Goal: Use online tool/utility: Utilize a website feature to perform a specific function

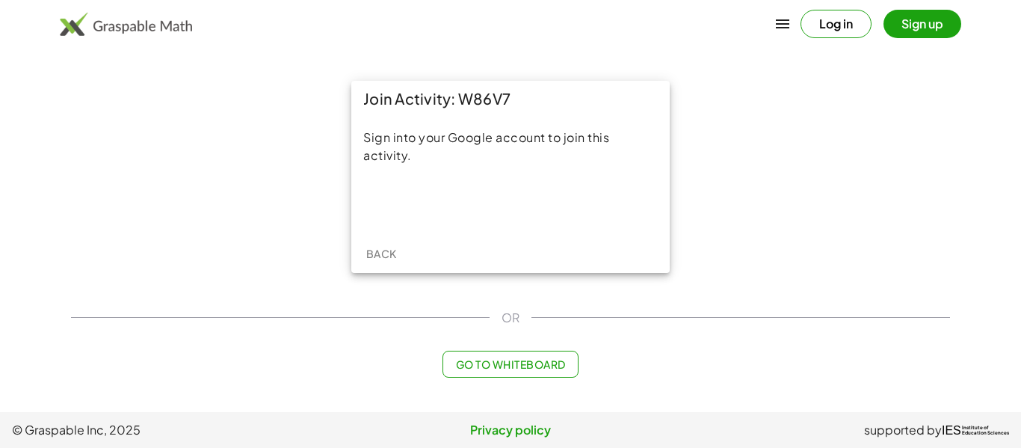
click at [505, 374] on button "Go to Whiteboard" at bounding box center [509, 363] width 135 height 27
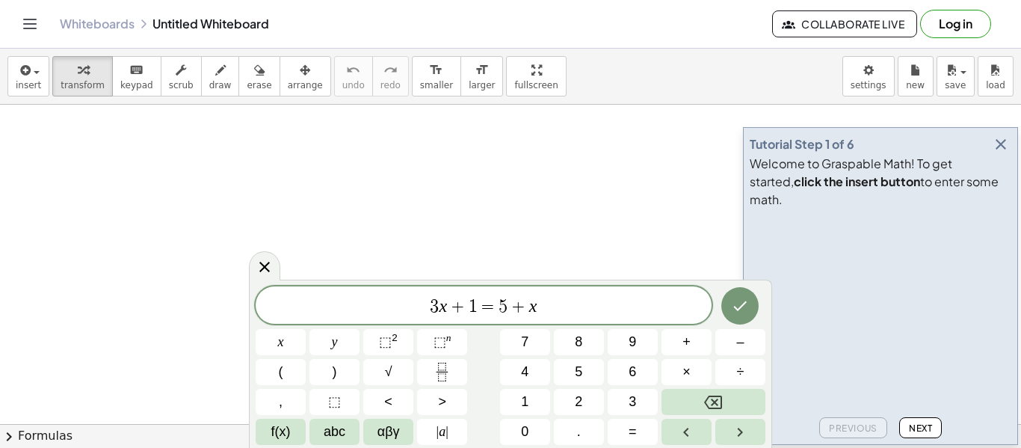
scroll to position [1, 0]
drag, startPoint x: 369, startPoint y: 218, endPoint x: 558, endPoint y: 296, distance: 204.4
click at [558, 296] on body "Graspable Math Activities Get Started Activity Bank Assigned Work Classes White…" at bounding box center [510, 224] width 1021 height 448
click at [452, 369] on button "Fraction" at bounding box center [442, 372] width 50 height 26
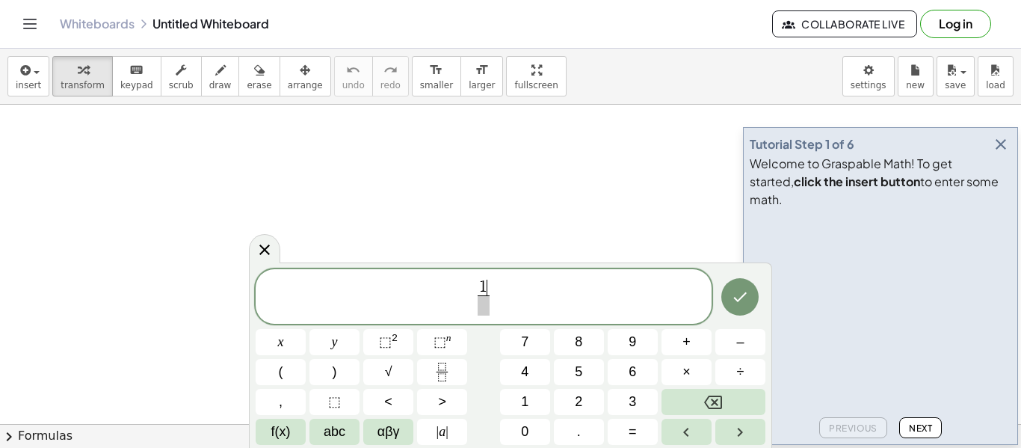
click at [482, 308] on span at bounding box center [482, 305] width 11 height 20
click at [279, 365] on span "(" at bounding box center [281, 372] width 4 height 20
click at [326, 439] on span "abc" at bounding box center [335, 431] width 22 height 20
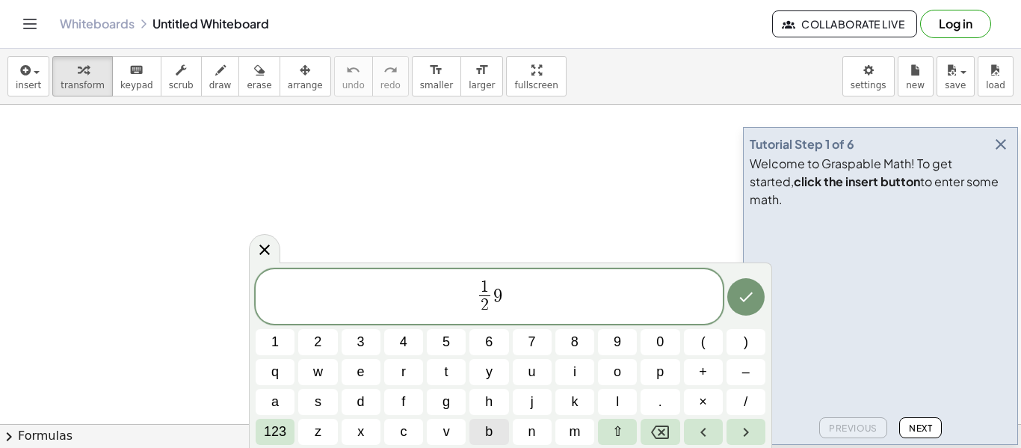
click at [480, 439] on button "b" at bounding box center [488, 431] width 39 height 26
click at [253, 438] on div "1 2 ​ 1 2 3 4 5 6 7 8 9 0 ( ) q w e r t y u i o p + – a s d f g h j k l . × / 1…" at bounding box center [510, 355] width 523 height 186
click at [266, 436] on span "123" at bounding box center [275, 431] width 22 height 20
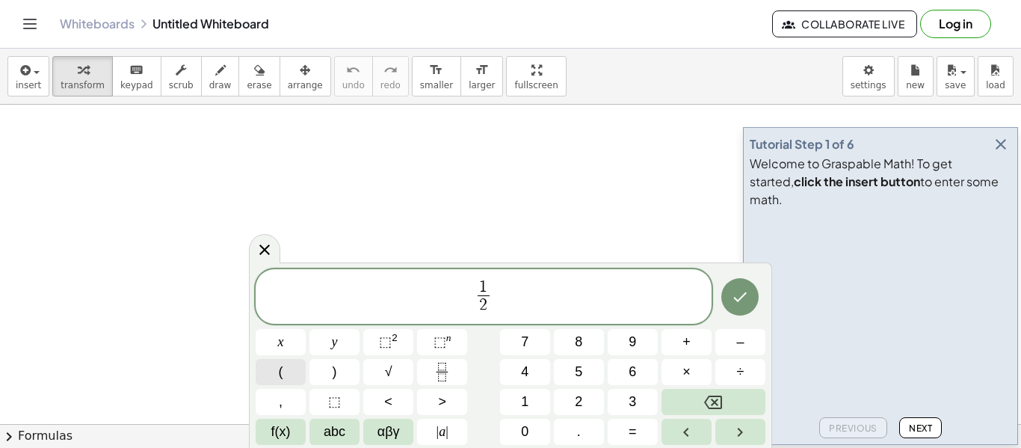
click at [274, 377] on button "(" at bounding box center [281, 372] width 50 height 26
click at [332, 371] on span ")" at bounding box center [334, 372] width 4 height 20
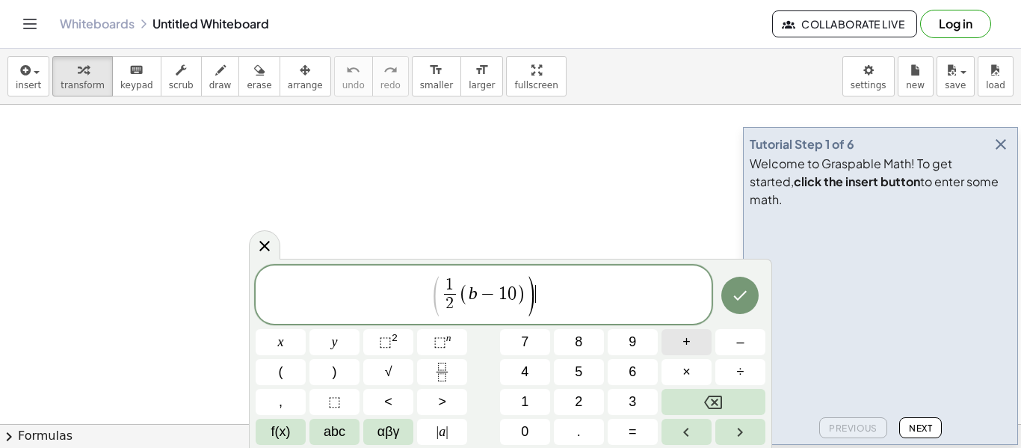
click at [684, 342] on span "+" at bounding box center [686, 342] width 8 height 20
click at [639, 439] on button "=" at bounding box center [632, 431] width 50 height 26
click at [576, 397] on span "2" at bounding box center [578, 402] width 7 height 20
click at [584, 375] on button "5" at bounding box center [579, 372] width 50 height 26
click at [413, 301] on span "2" at bounding box center [410, 304] width 11 height 20
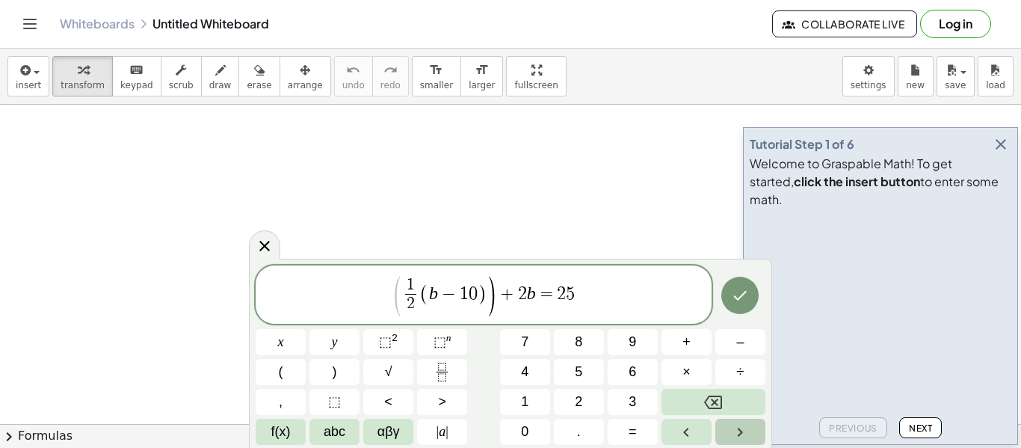
click at [746, 430] on icon "Right arrow" at bounding box center [740, 432] width 18 height 18
click at [925, 423] on span "Next" at bounding box center [920, 427] width 23 height 11
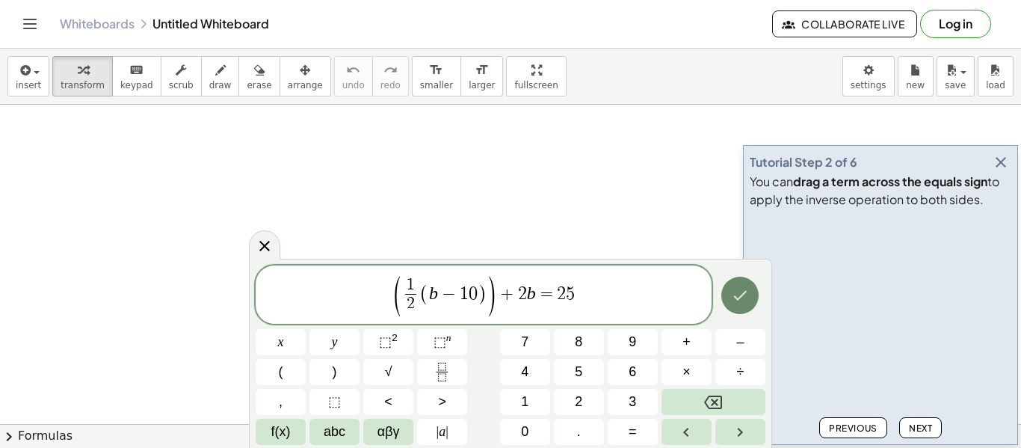
click at [747, 295] on icon "Done" at bounding box center [740, 295] width 18 height 18
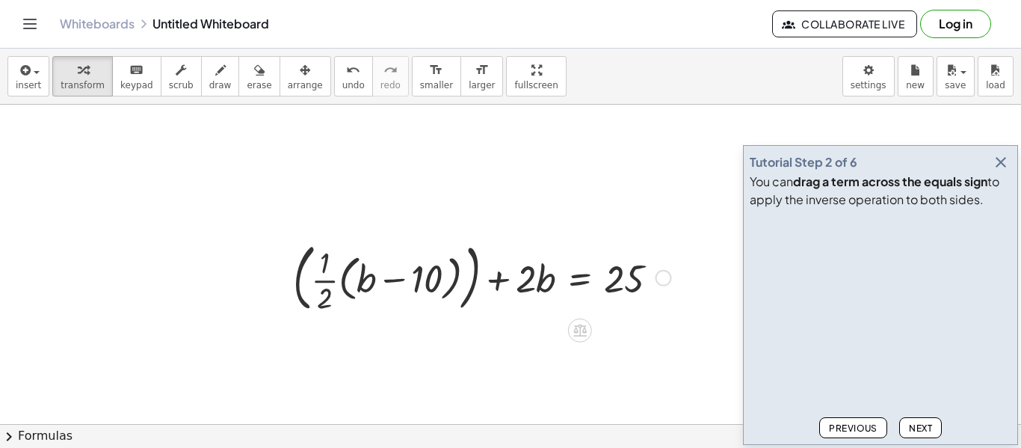
click at [342, 290] on div at bounding box center [481, 276] width 393 height 81
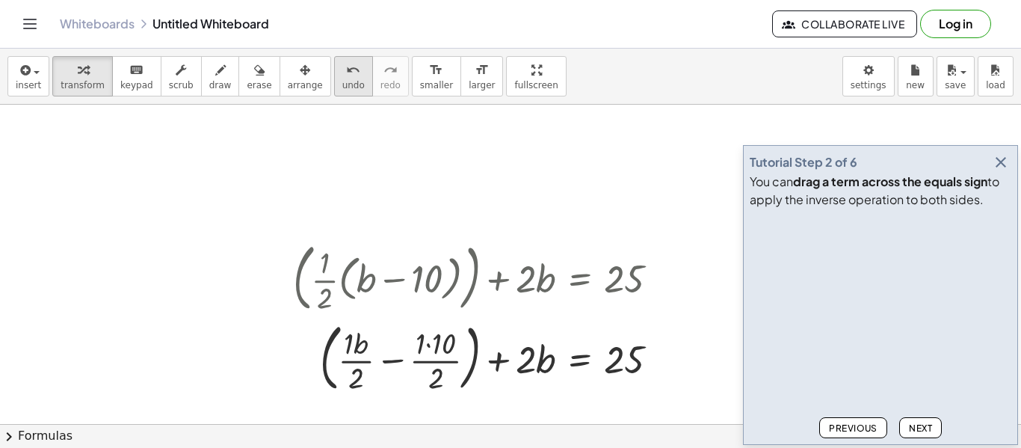
click at [342, 84] on span "undo" at bounding box center [353, 85] width 22 height 10
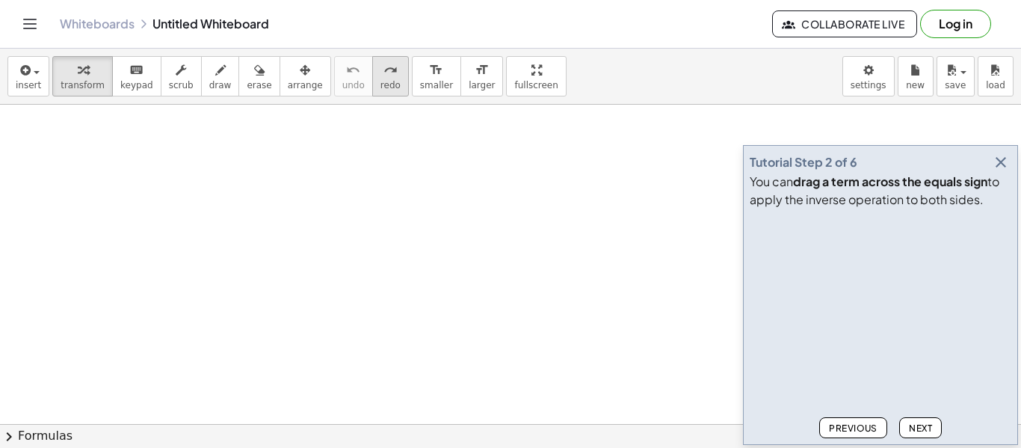
click at [380, 77] on div "redo" at bounding box center [390, 70] width 20 height 18
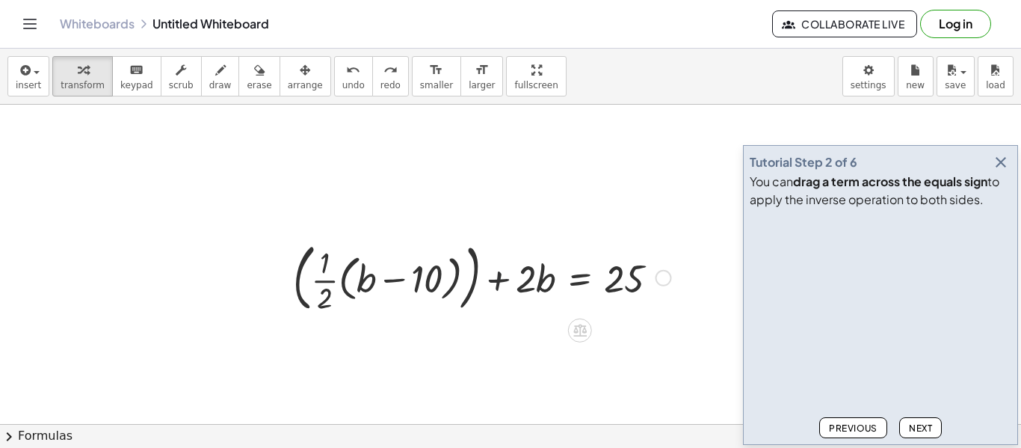
click at [482, 272] on div at bounding box center [481, 276] width 393 height 81
click at [317, 276] on div at bounding box center [481, 276] width 393 height 81
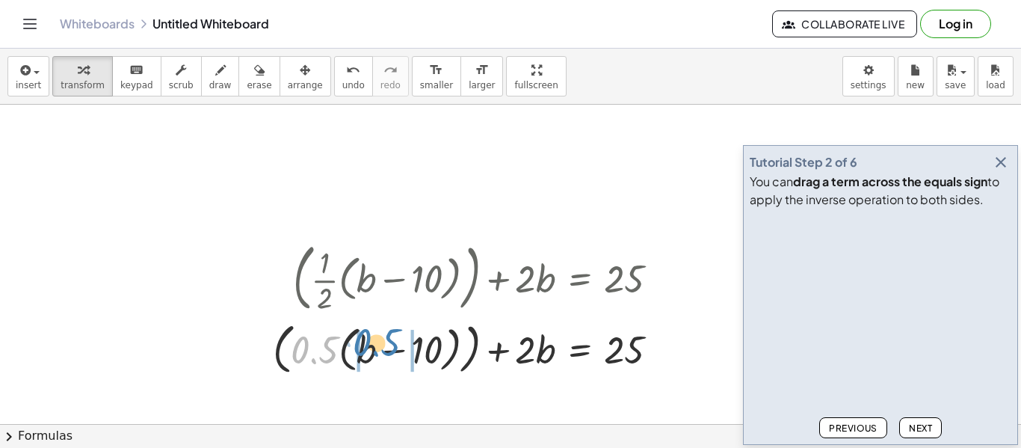
drag, startPoint x: 312, startPoint y: 353, endPoint x: 374, endPoint y: 350, distance: 62.1
click at [374, 350] on div at bounding box center [471, 348] width 412 height 62
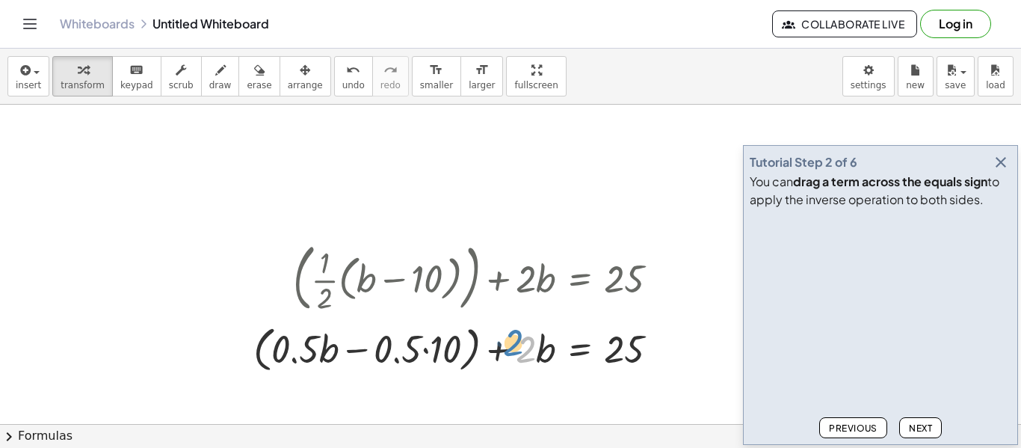
drag, startPoint x: 531, startPoint y: 354, endPoint x: 519, endPoint y: 350, distance: 12.8
click at [519, 350] on div at bounding box center [462, 347] width 432 height 57
drag, startPoint x: 393, startPoint y: 356, endPoint x: 389, endPoint y: 364, distance: 9.0
click at [389, 364] on div at bounding box center [462, 347] width 432 height 57
drag, startPoint x: 436, startPoint y: 348, endPoint x: 391, endPoint y: 356, distance: 45.6
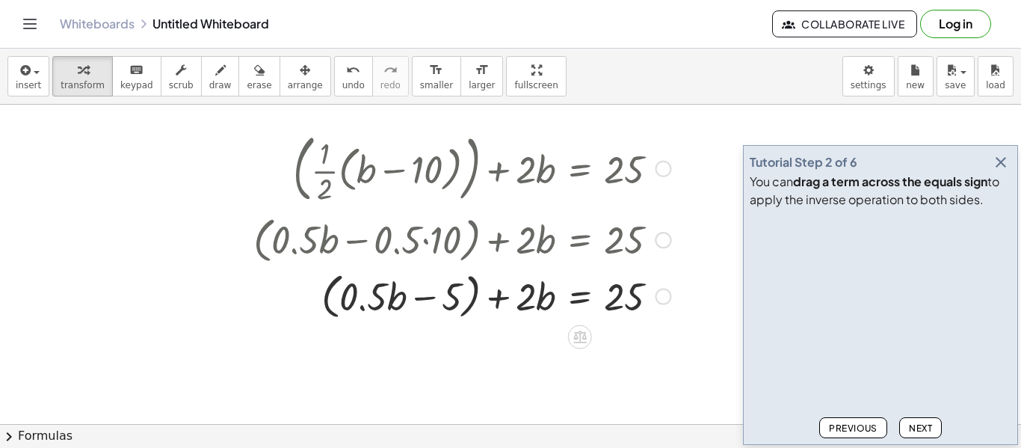
scroll to position [111, 0]
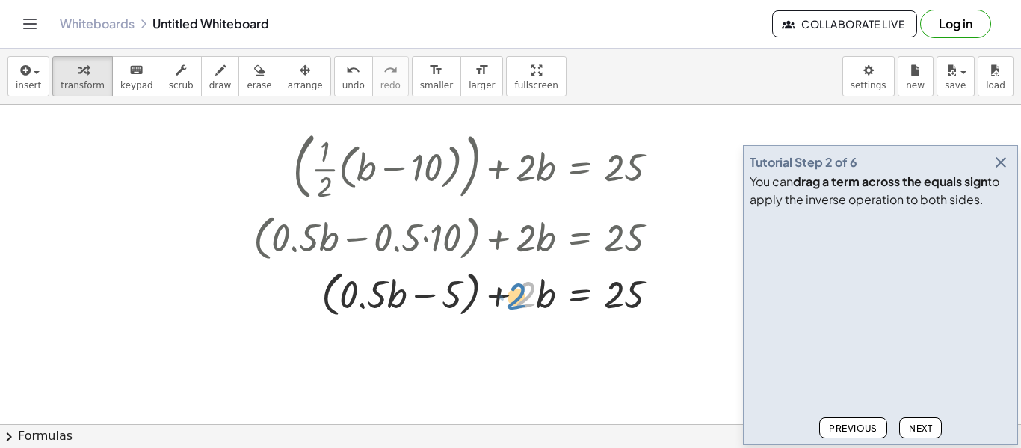
click at [527, 305] on div at bounding box center [462, 292] width 432 height 57
click at [452, 293] on div at bounding box center [462, 292] width 432 height 57
drag, startPoint x: 452, startPoint y: 293, endPoint x: 217, endPoint y: 287, distance: 234.7
drag, startPoint x: 450, startPoint y: 300, endPoint x: 297, endPoint y: 305, distance: 152.5
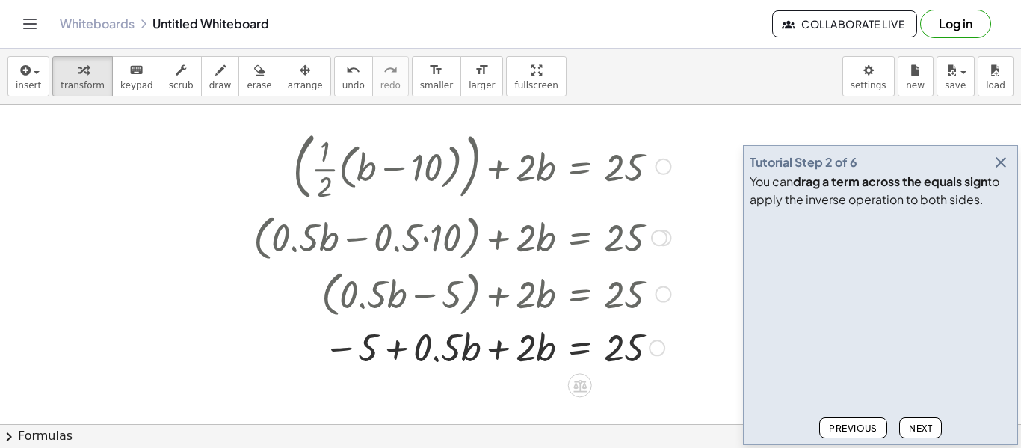
click at [498, 345] on div at bounding box center [462, 346] width 432 height 51
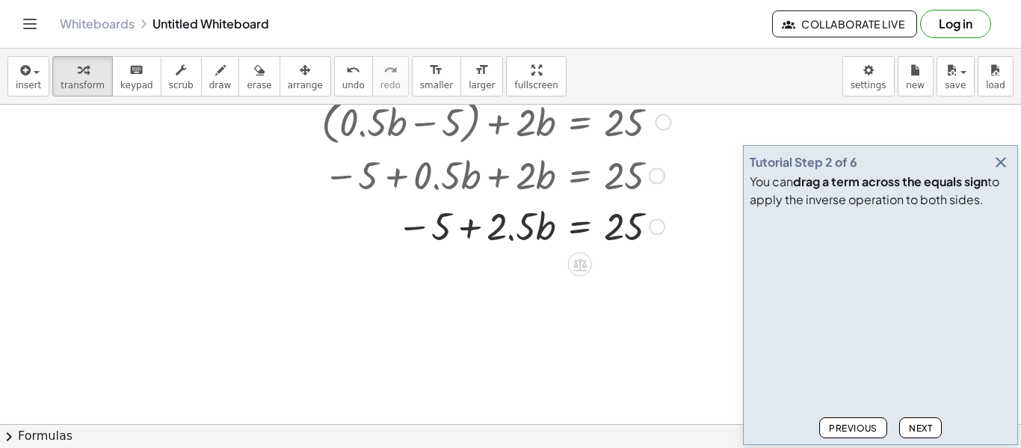
scroll to position [285, 0]
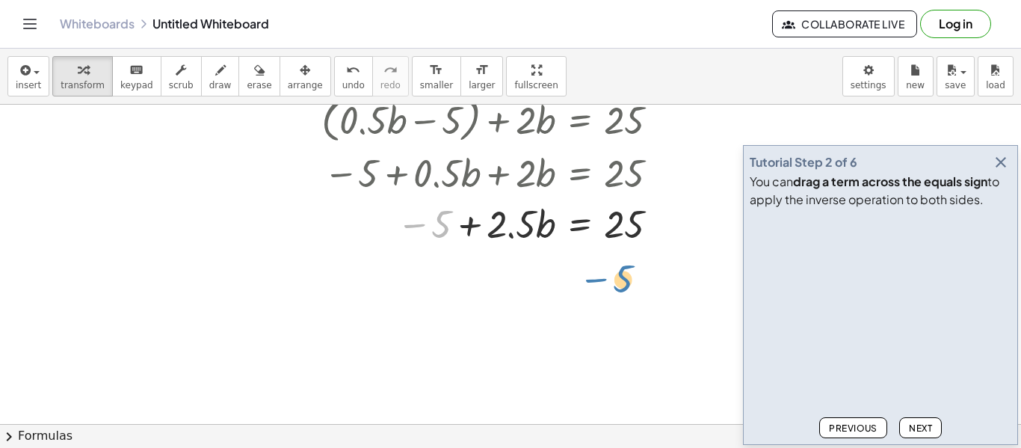
drag, startPoint x: 449, startPoint y: 226, endPoint x: 634, endPoint y: 275, distance: 191.0
drag, startPoint x: 435, startPoint y: 221, endPoint x: 672, endPoint y: 252, distance: 239.6
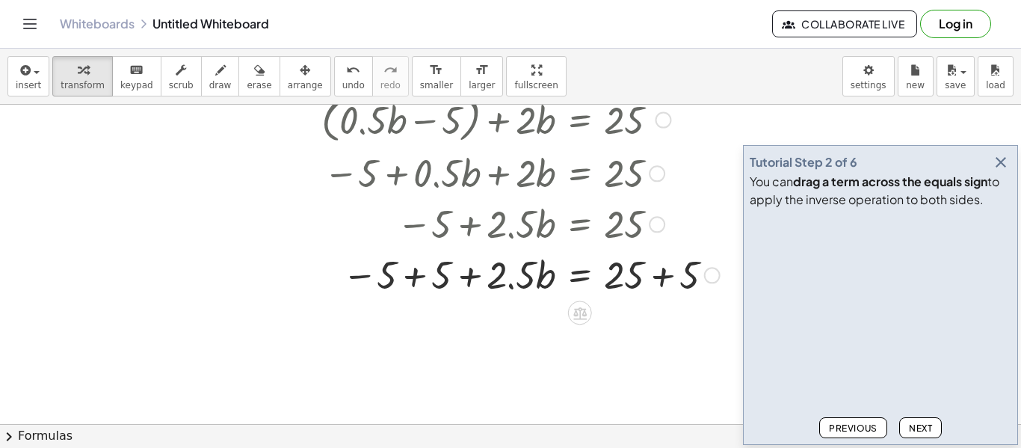
click at [413, 279] on div at bounding box center [486, 273] width 481 height 51
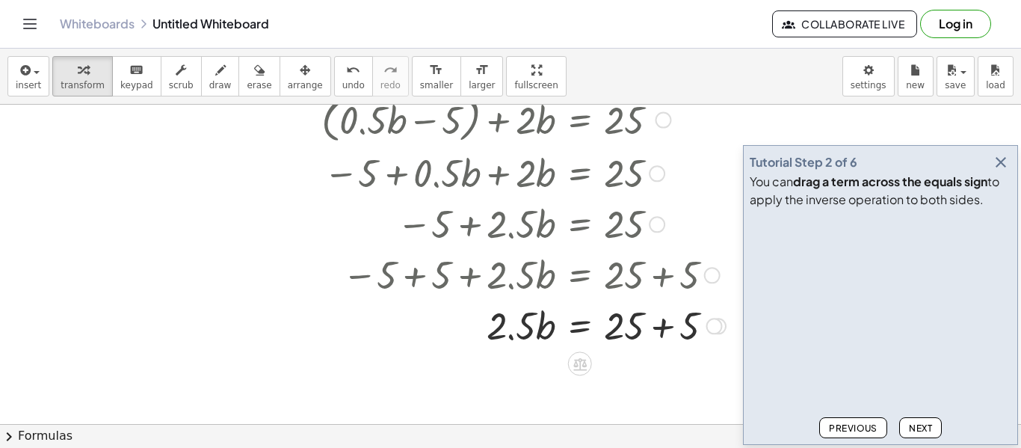
click at [664, 326] on div at bounding box center [489, 324] width 487 height 51
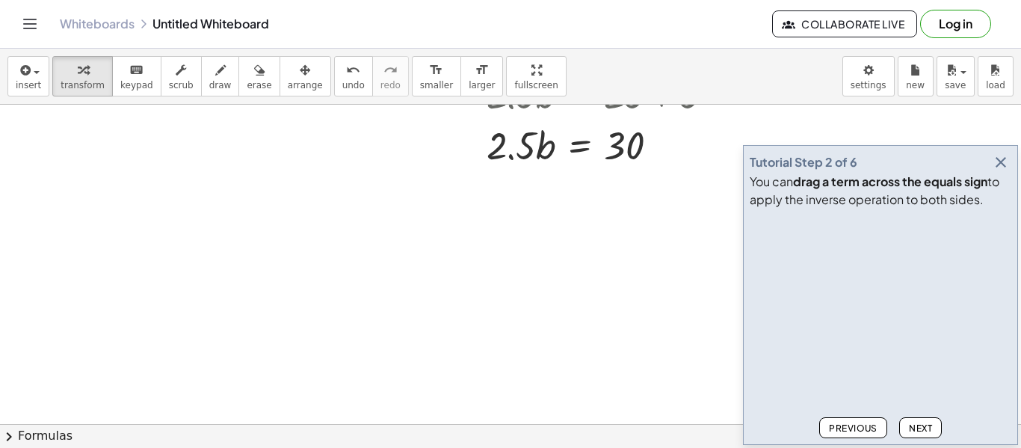
scroll to position [517, 0]
drag, startPoint x: 507, startPoint y: 149, endPoint x: 493, endPoint y: 160, distance: 18.1
click at [493, 160] on div at bounding box center [489, 143] width 487 height 51
drag, startPoint x: 525, startPoint y: 146, endPoint x: 613, endPoint y: 210, distance: 109.1
click at [613, 210] on div "+ ( · · 1 · 2 · ( + b − 10 ) ) + · 2 · b = 25 + ( · 0.5 · ( + b − 10 ) ) + · 2 …" at bounding box center [510, 66] width 1021 height 957
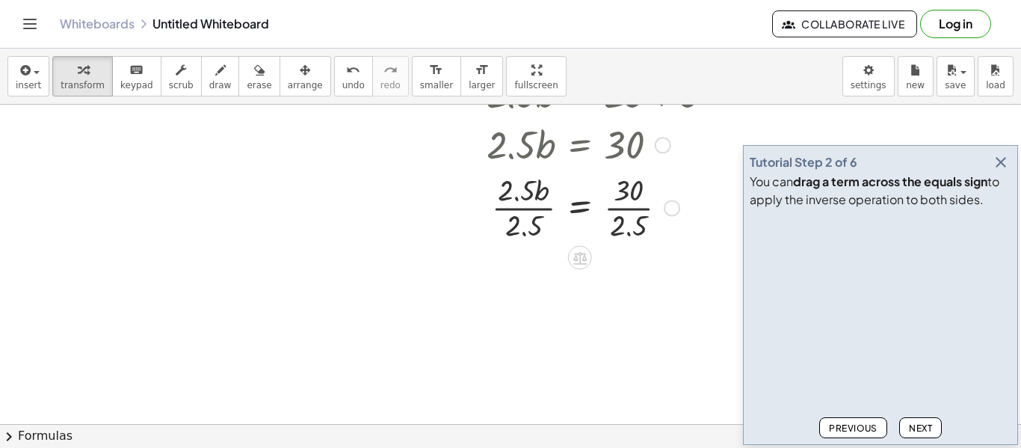
click at [616, 197] on div at bounding box center [489, 206] width 487 height 75
click at [510, 199] on div at bounding box center [489, 206] width 487 height 75
click at [504, 223] on div at bounding box center [489, 206] width 487 height 75
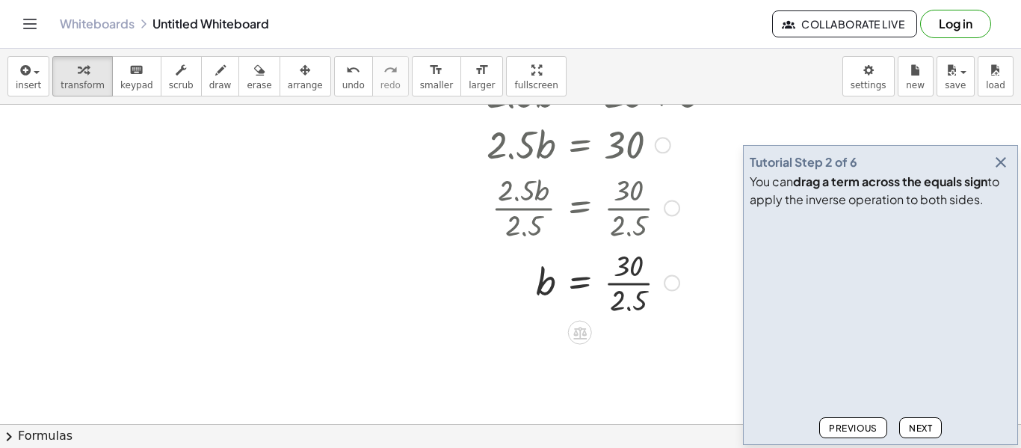
click at [637, 294] on div at bounding box center [489, 281] width 487 height 75
click at [1000, 167] on icon "button" at bounding box center [1000, 162] width 18 height 18
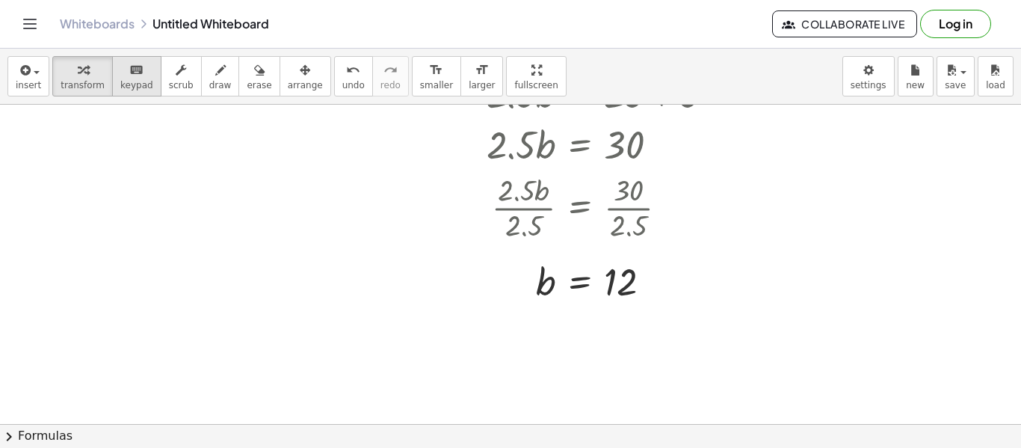
click at [129, 64] on icon "keyboard" at bounding box center [136, 70] width 14 height 18
click at [346, 74] on icon "undo" at bounding box center [353, 70] width 14 height 18
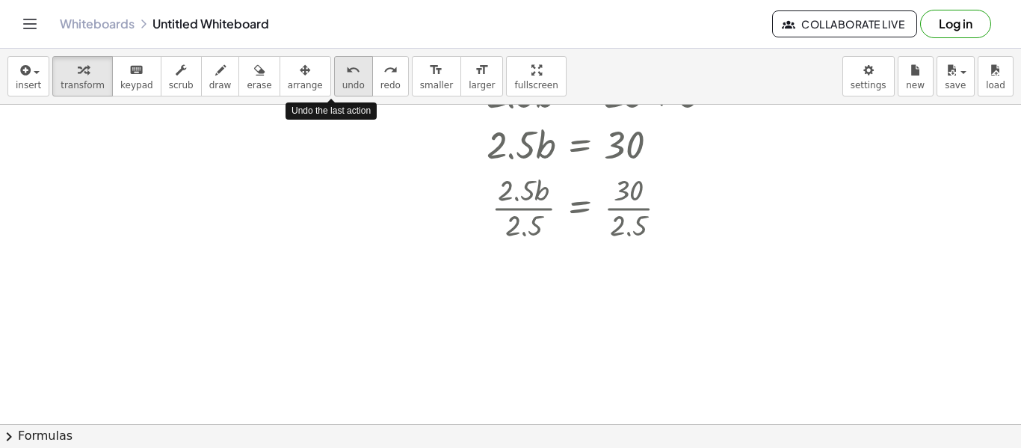
click at [346, 74] on icon "undo" at bounding box center [353, 70] width 14 height 18
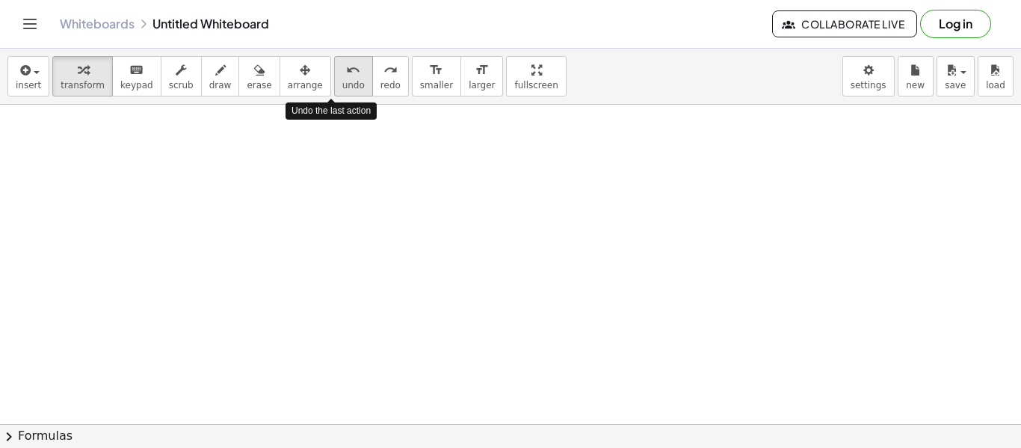
click at [346, 74] on icon "undo" at bounding box center [353, 70] width 14 height 18
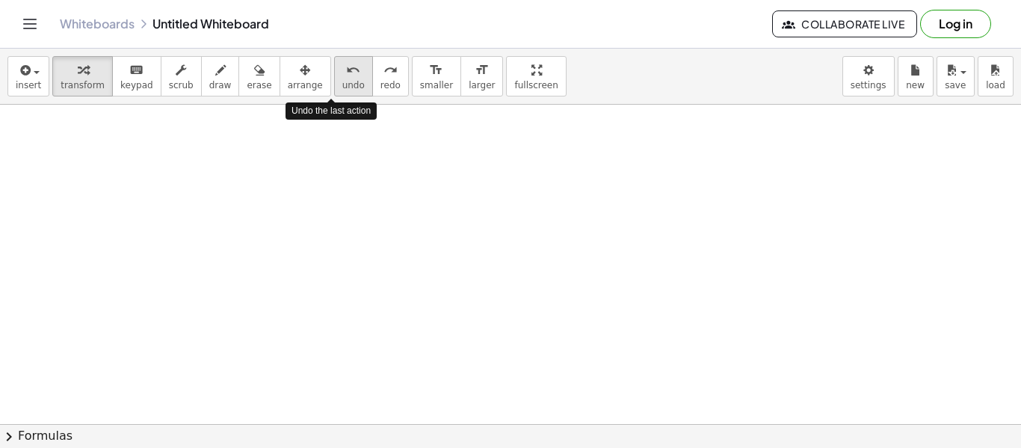
click at [346, 74] on icon "undo" at bounding box center [353, 70] width 14 height 18
click at [50, 430] on button "chevron_right Formulas" at bounding box center [510, 436] width 1021 height 24
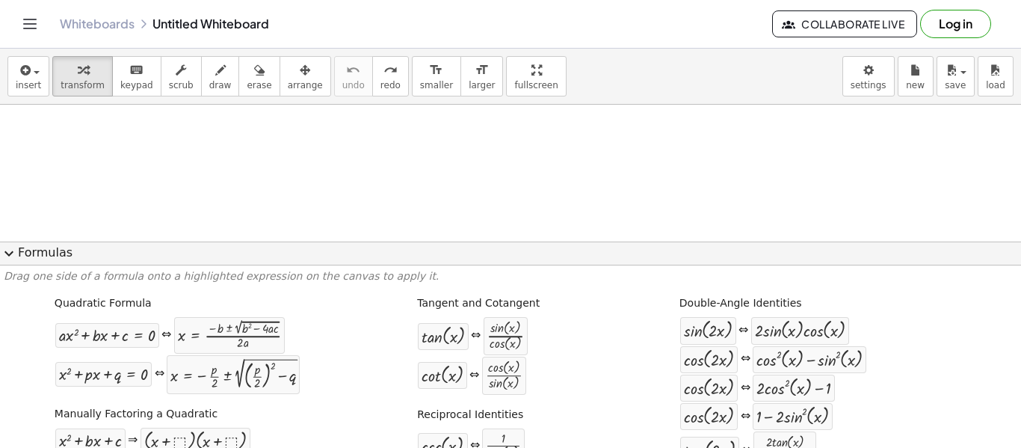
click at [25, 269] on p "Drag one side of a formula onto a highlighted expression on the canvas to apply…" at bounding box center [510, 276] width 1013 height 15
click at [125, 86] on span "keypad" at bounding box center [136, 85] width 33 height 10
click at [66, 260] on button "expand_more Formulas" at bounding box center [510, 253] width 1021 height 24
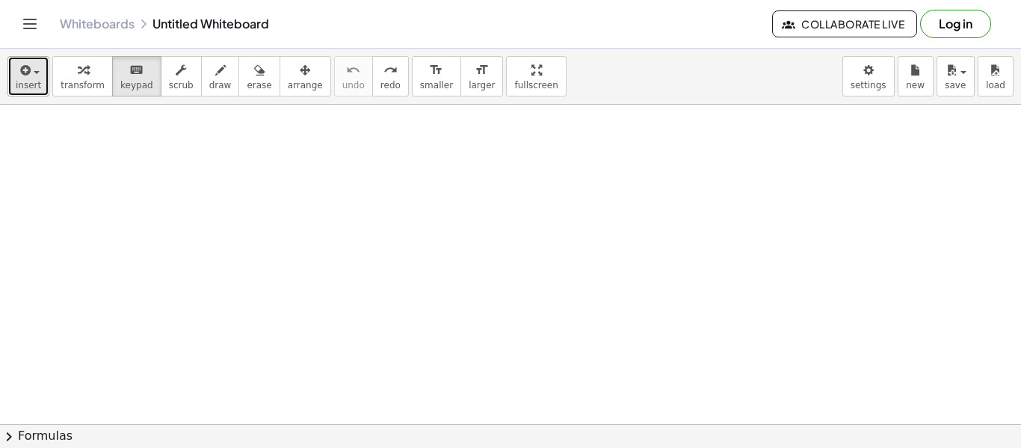
click at [31, 80] on span "insert" at bounding box center [28, 85] width 25 height 10
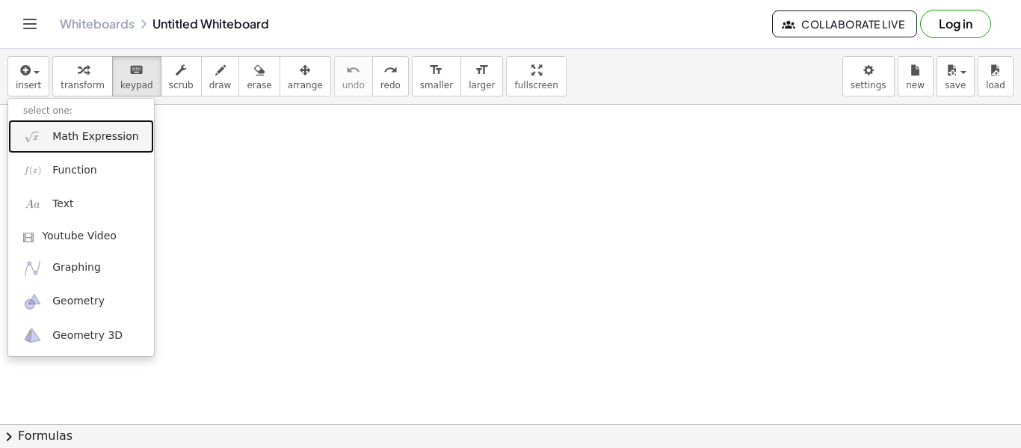
click at [118, 142] on span "Math Expression" at bounding box center [95, 136] width 86 height 15
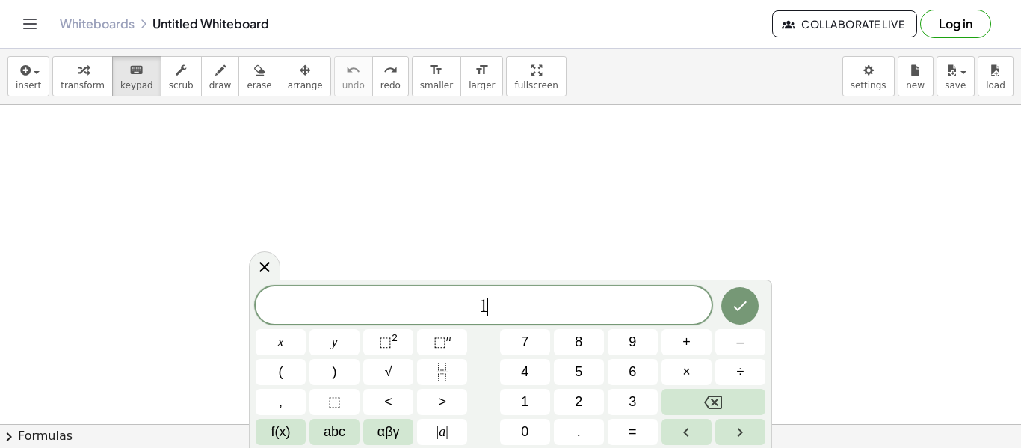
scroll to position [2, 0]
click at [741, 344] on span "–" at bounding box center [739, 342] width 7 height 20
click at [300, 376] on button "(" at bounding box center [281, 372] width 50 height 26
click at [338, 378] on button ")" at bounding box center [334, 372] width 50 height 26
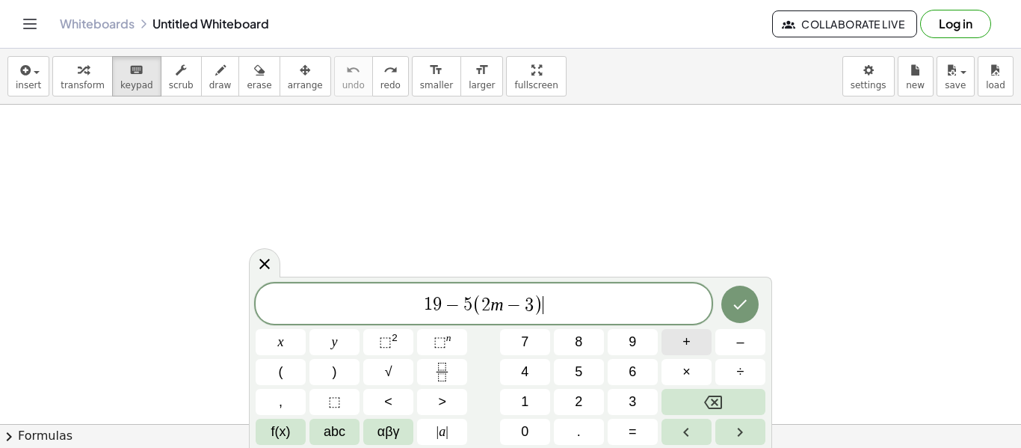
click at [671, 332] on button "+" at bounding box center [686, 342] width 50 height 26
click at [741, 305] on icon "Done" at bounding box center [740, 305] width 13 height 10
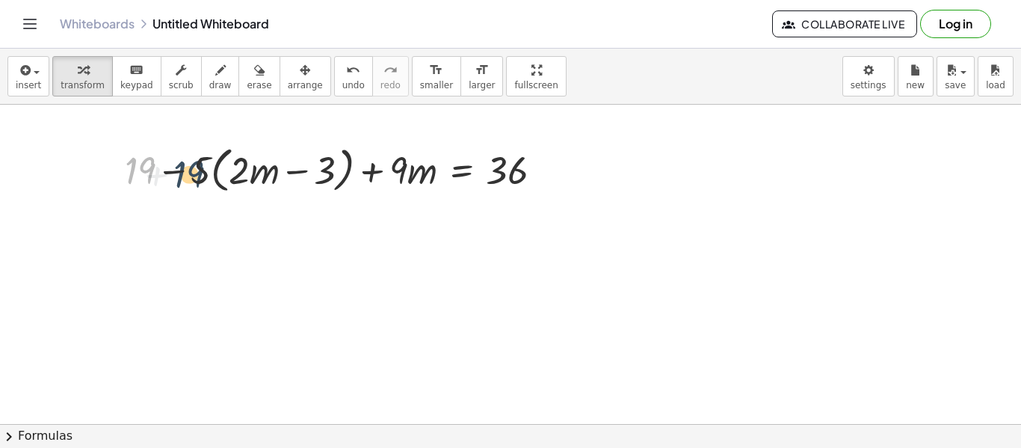
drag, startPoint x: 150, startPoint y: 162, endPoint x: 199, endPoint y: 166, distance: 49.5
click at [199, 166] on div at bounding box center [339, 168] width 444 height 57
drag, startPoint x: 199, startPoint y: 166, endPoint x: 123, endPoint y: 167, distance: 76.2
click at [123, 167] on div "· 5 + 19 − · 5 · ( + · 2 · m − 3 ) + · 9 · m = 36" at bounding box center [333, 169] width 462 height 64
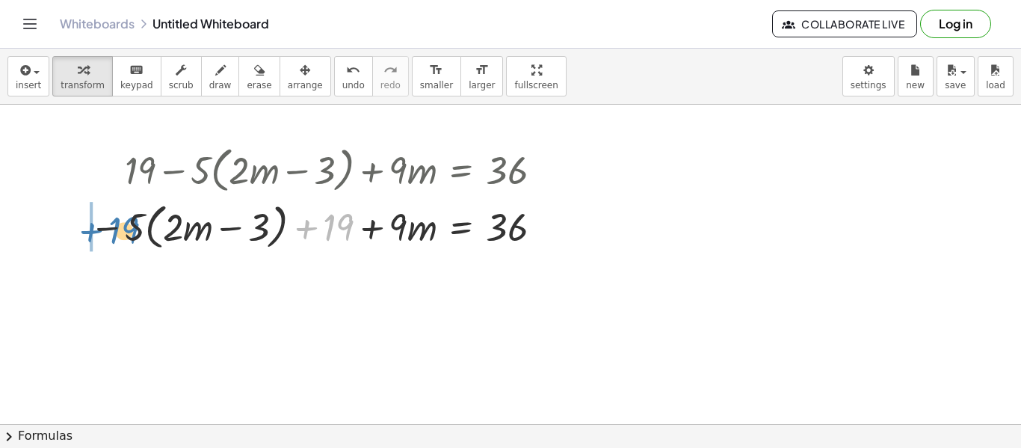
drag, startPoint x: 335, startPoint y: 224, endPoint x: 118, endPoint y: 228, distance: 217.5
click at [118, 228] on div at bounding box center [321, 225] width 479 height 57
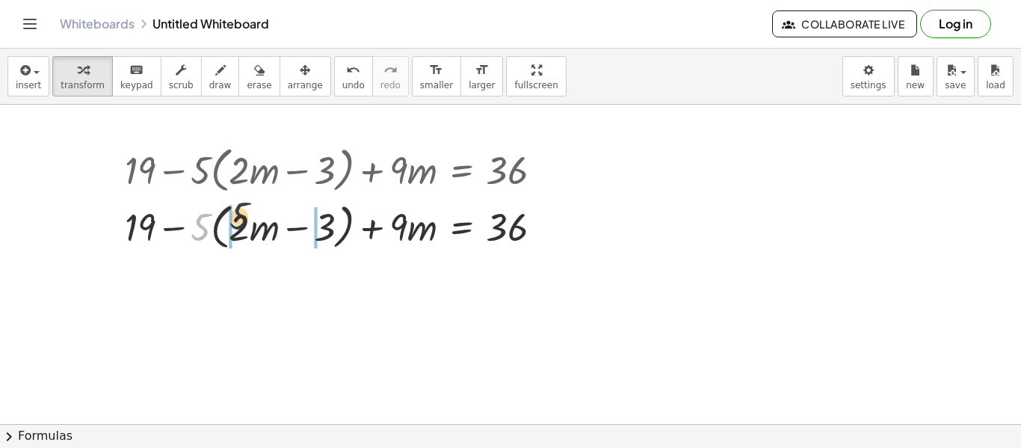
drag, startPoint x: 205, startPoint y: 226, endPoint x: 248, endPoint y: 218, distance: 43.4
click at [248, 218] on div at bounding box center [339, 225] width 444 height 57
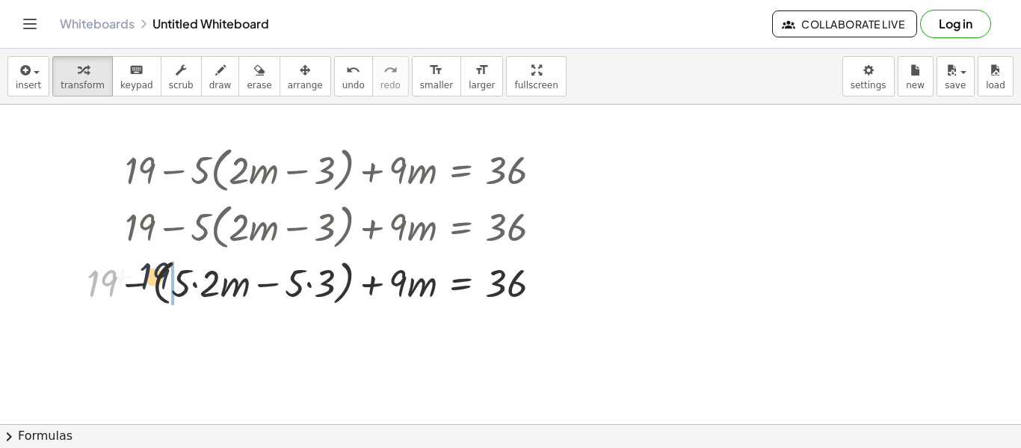
drag, startPoint x: 104, startPoint y: 286, endPoint x: 158, endPoint y: 279, distance: 55.0
click at [158, 279] on div at bounding box center [320, 281] width 482 height 57
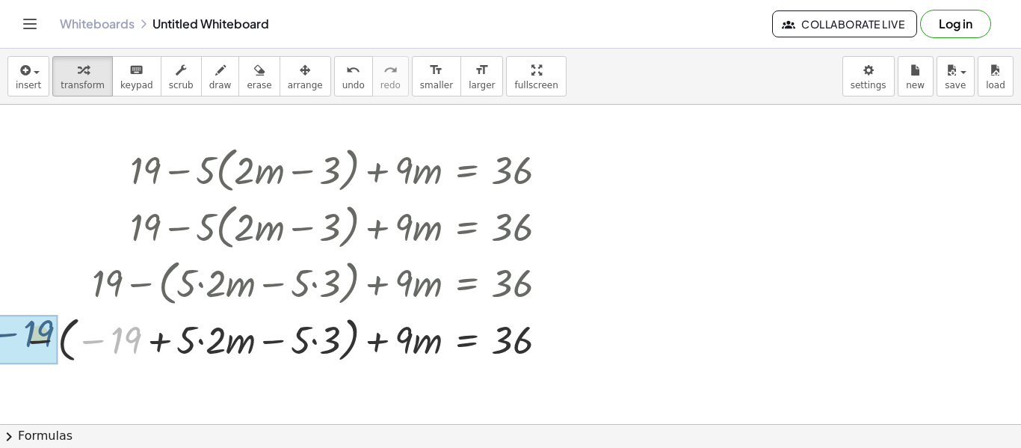
drag, startPoint x: 125, startPoint y: 349, endPoint x: 39, endPoint y: 344, distance: 86.1
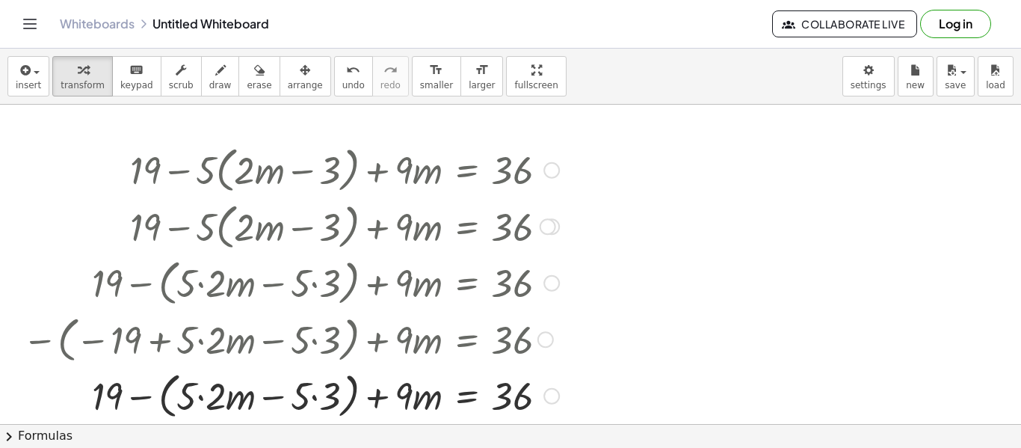
click at [207, 344] on div at bounding box center [290, 338] width 551 height 57
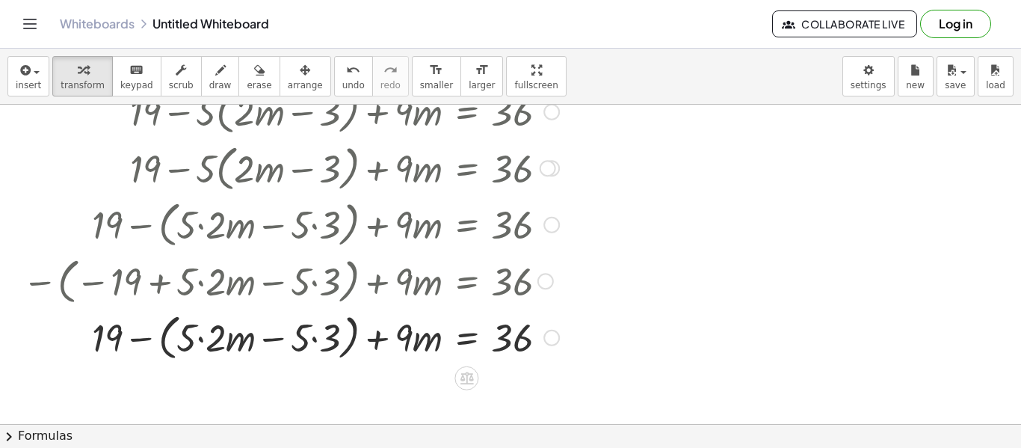
scroll to position [59, 0]
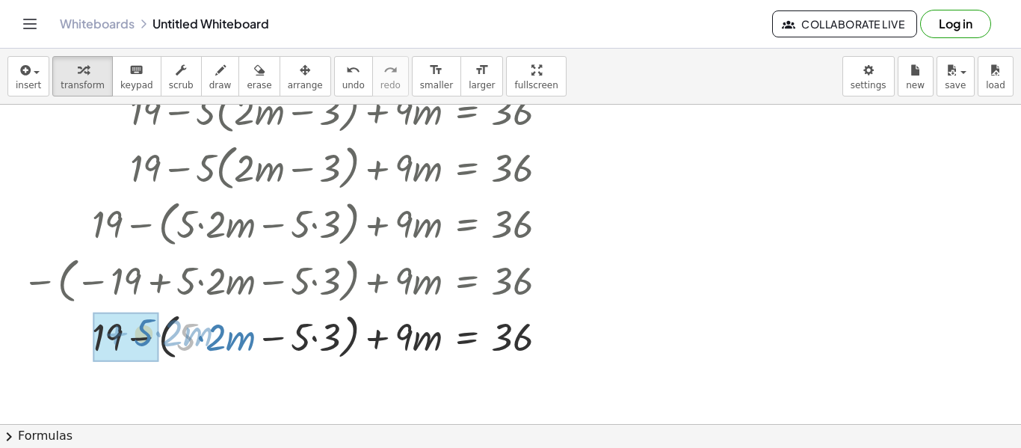
drag, startPoint x: 196, startPoint y: 339, endPoint x: 170, endPoint y: 338, distance: 26.2
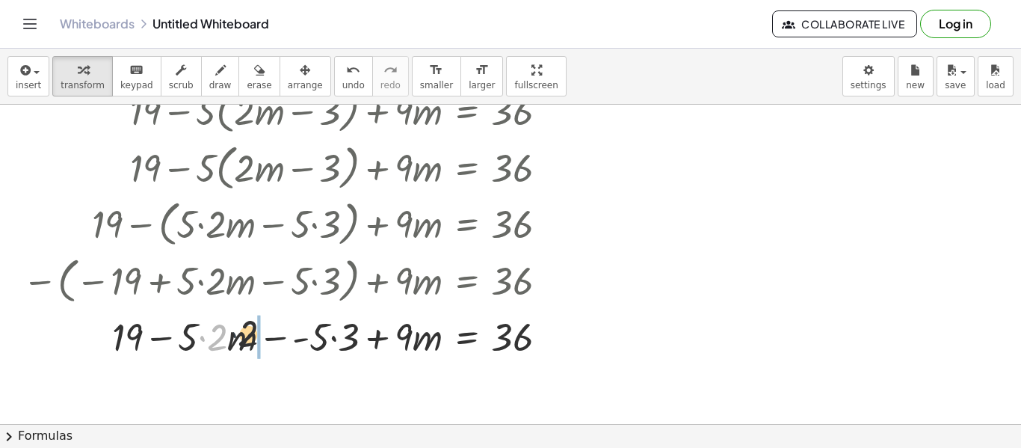
drag, startPoint x: 203, startPoint y: 337, endPoint x: 262, endPoint y: 332, distance: 58.5
click at [262, 332] on div at bounding box center [290, 335] width 551 height 51
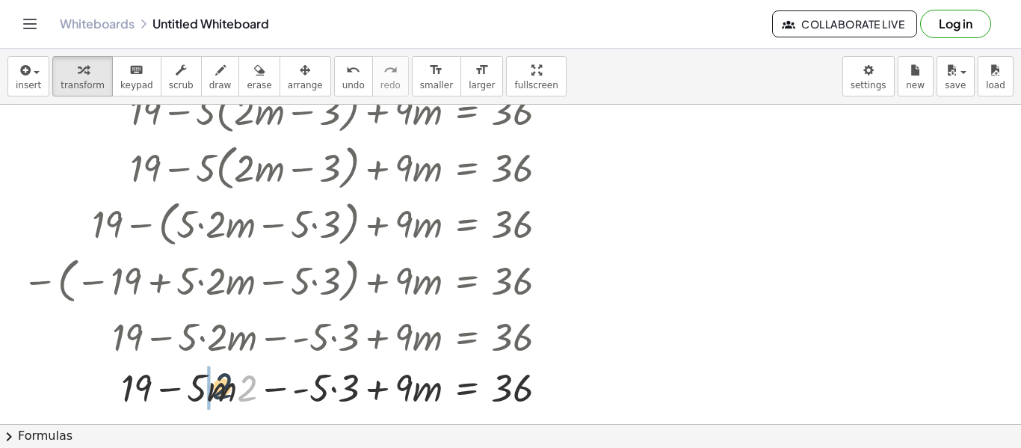
drag, startPoint x: 249, startPoint y: 397, endPoint x: 214, endPoint y: 395, distance: 35.2
click at [214, 395] on div at bounding box center [290, 386] width 551 height 51
drag, startPoint x: 216, startPoint y: 395, endPoint x: 188, endPoint y: 394, distance: 28.4
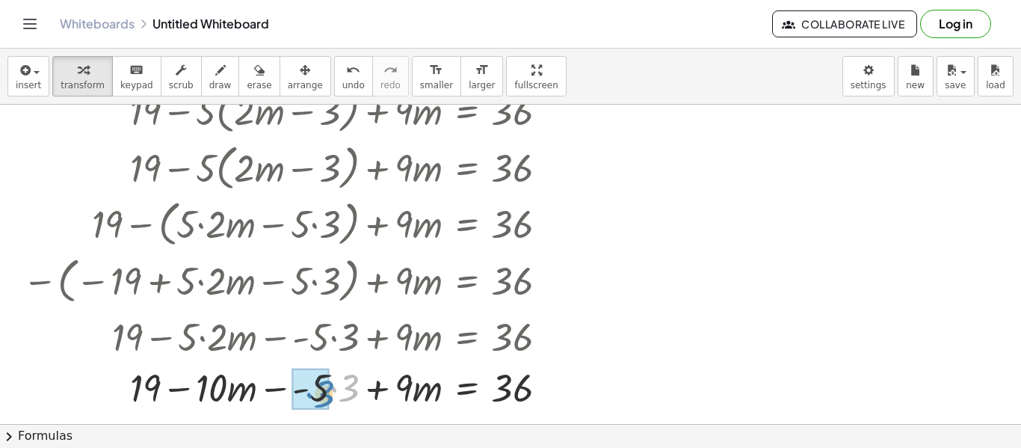
drag, startPoint x: 351, startPoint y: 389, endPoint x: 327, endPoint y: 395, distance: 24.6
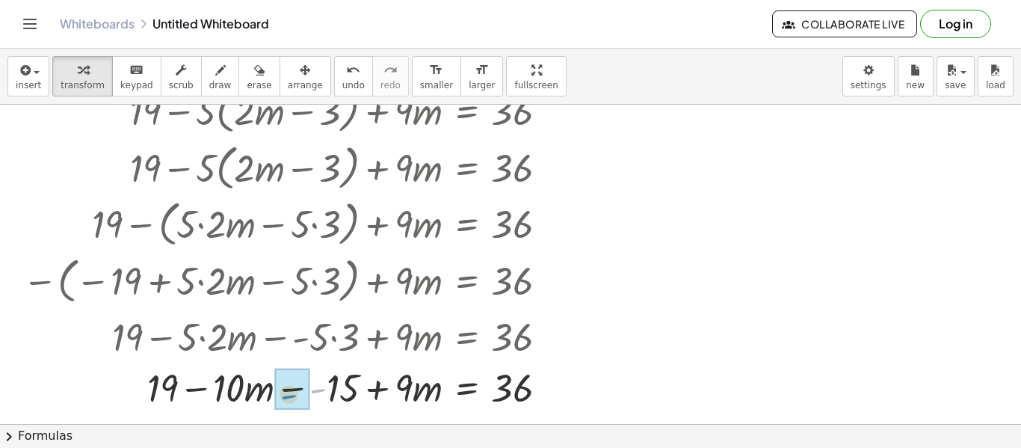
drag, startPoint x: 318, startPoint y: 389, endPoint x: 288, endPoint y: 395, distance: 30.5
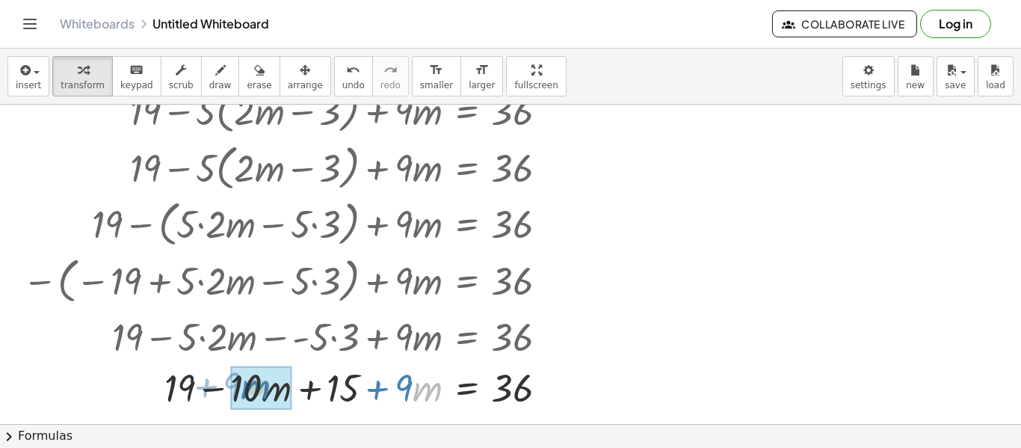
drag, startPoint x: 434, startPoint y: 388, endPoint x: 264, endPoint y: 388, distance: 169.6
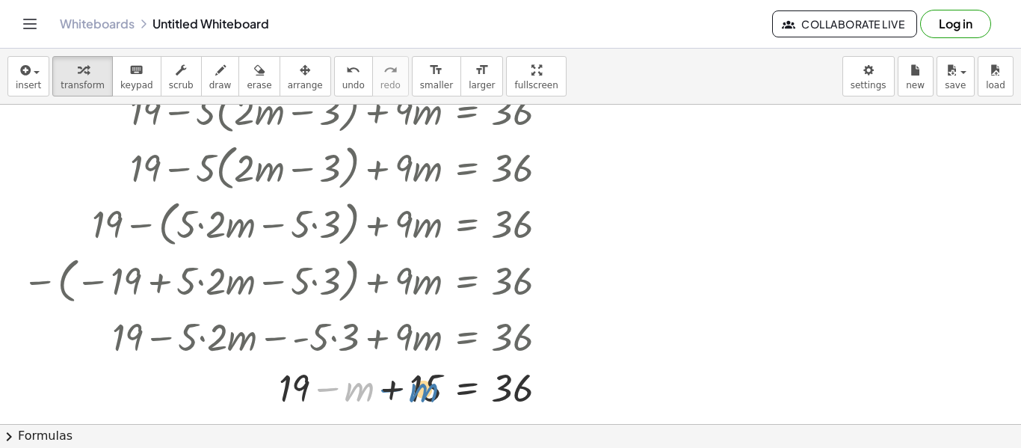
drag, startPoint x: 353, startPoint y: 396, endPoint x: 419, endPoint y: 397, distance: 65.8
click at [419, 397] on div at bounding box center [290, 386] width 551 height 51
drag, startPoint x: 349, startPoint y: 395, endPoint x: 445, endPoint y: 400, distance: 96.5
click at [445, 400] on div at bounding box center [290, 386] width 551 height 51
click at [417, 392] on div at bounding box center [290, 386] width 551 height 51
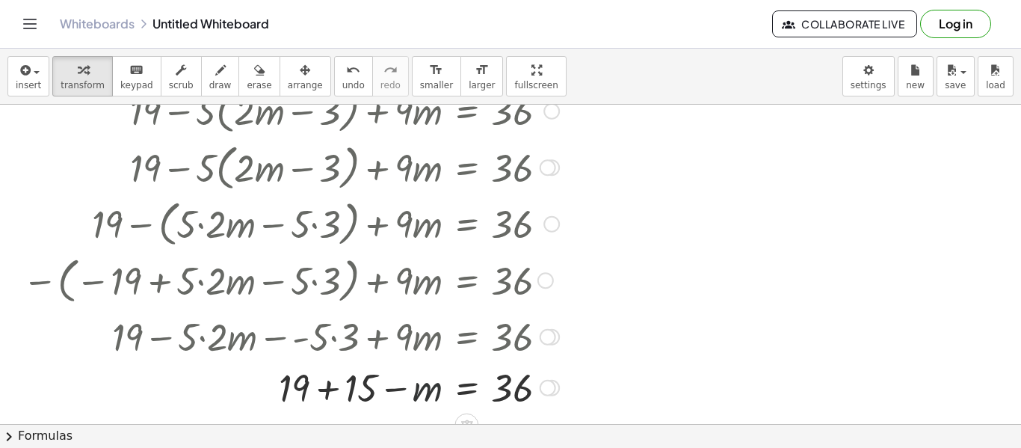
click at [415, 392] on div at bounding box center [290, 386] width 551 height 51
click at [346, 66] on icon "undo" at bounding box center [353, 70] width 14 height 18
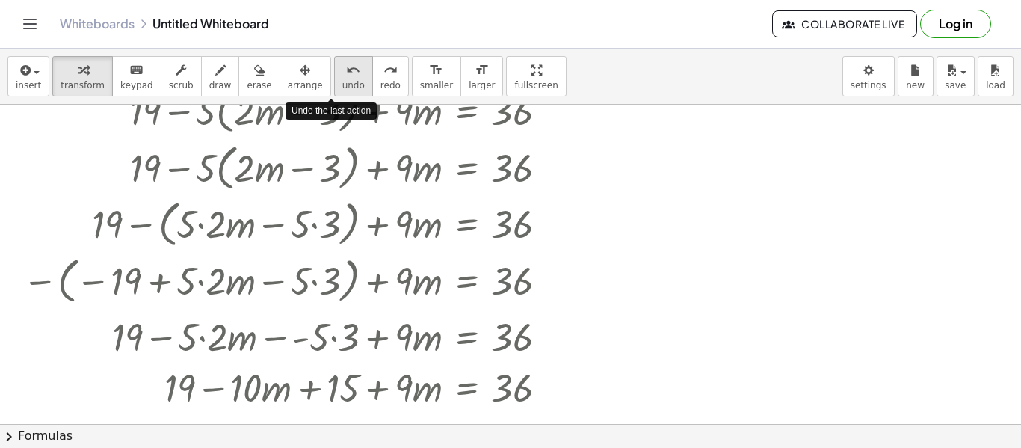
click at [346, 66] on icon "undo" at bounding box center [353, 70] width 14 height 18
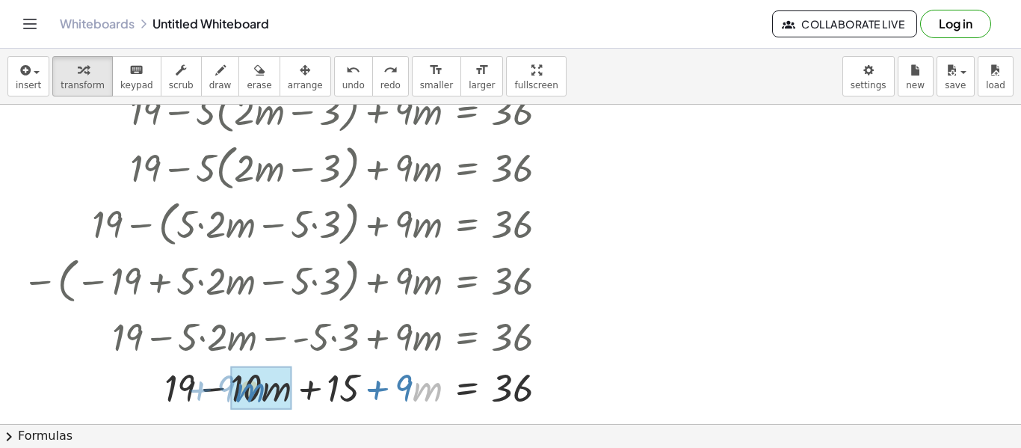
drag, startPoint x: 413, startPoint y: 384, endPoint x: 237, endPoint y: 385, distance: 176.3
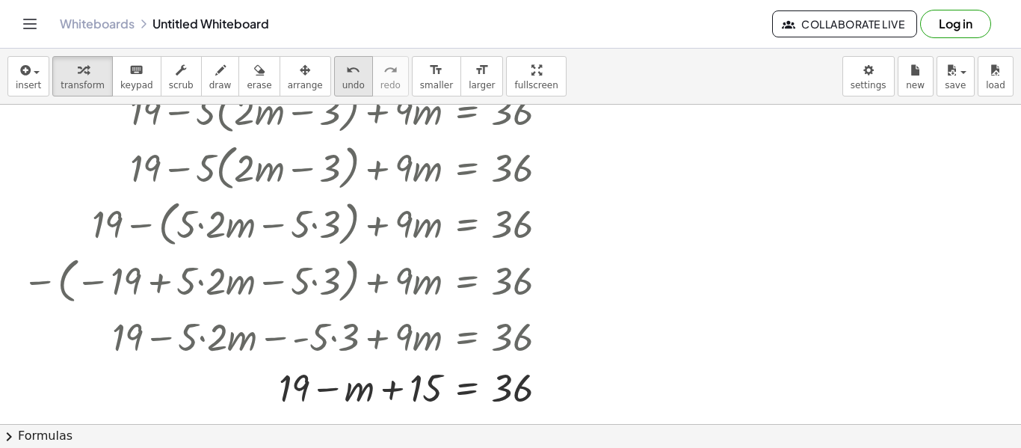
click at [334, 70] on button "undo undo" at bounding box center [353, 76] width 39 height 40
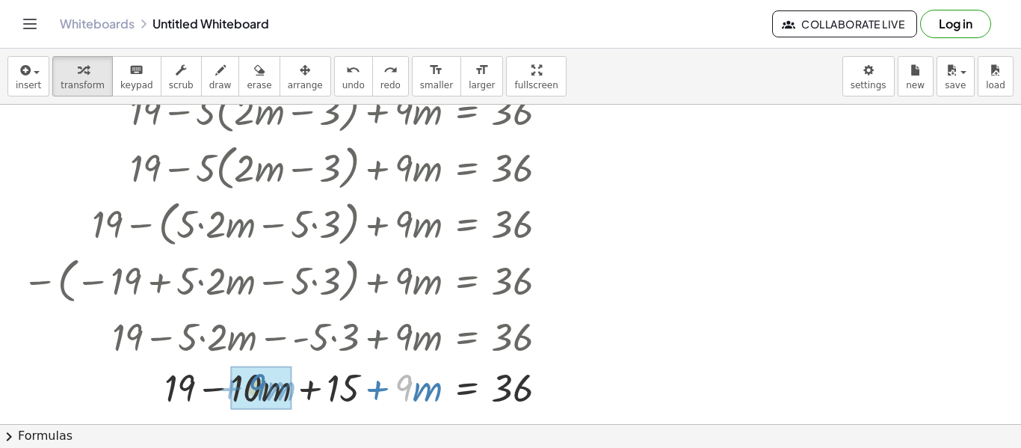
drag, startPoint x: 409, startPoint y: 380, endPoint x: 264, endPoint y: 379, distance: 145.7
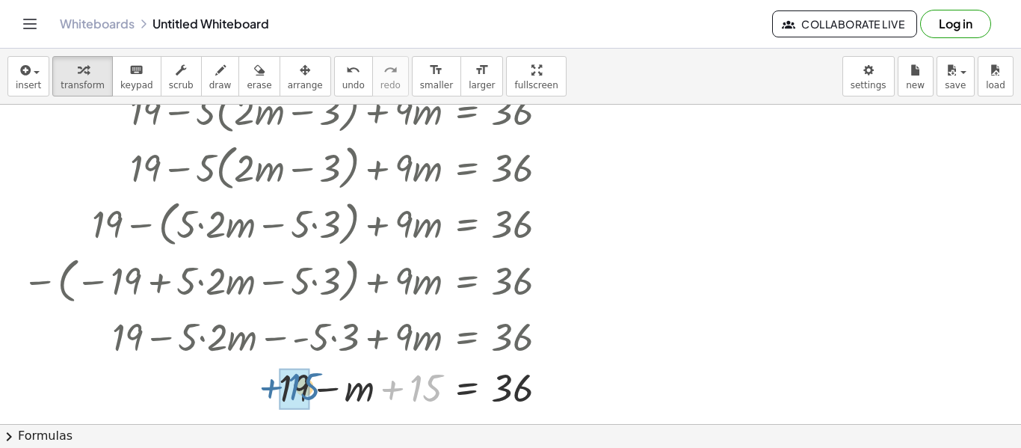
drag, startPoint x: 424, startPoint y: 392, endPoint x: 298, endPoint y: 392, distance: 125.5
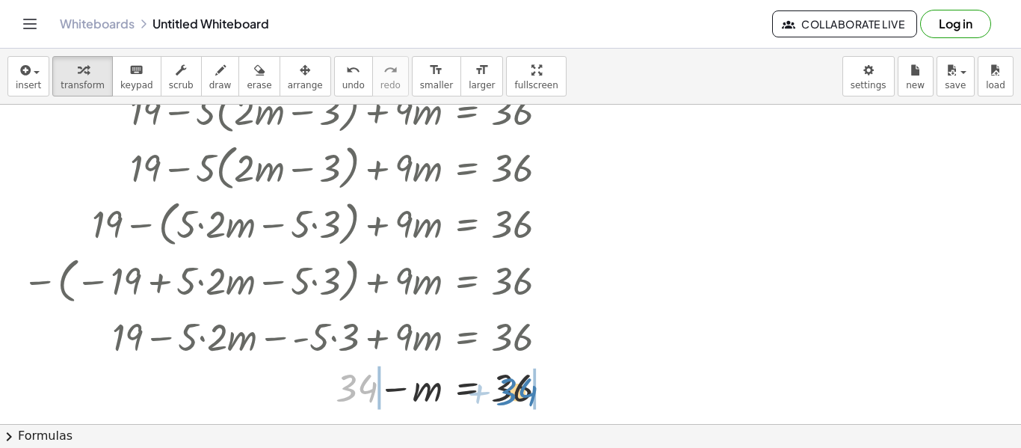
drag, startPoint x: 369, startPoint y: 396, endPoint x: 527, endPoint y: 399, distance: 157.7
click at [527, 399] on div at bounding box center [290, 386] width 551 height 51
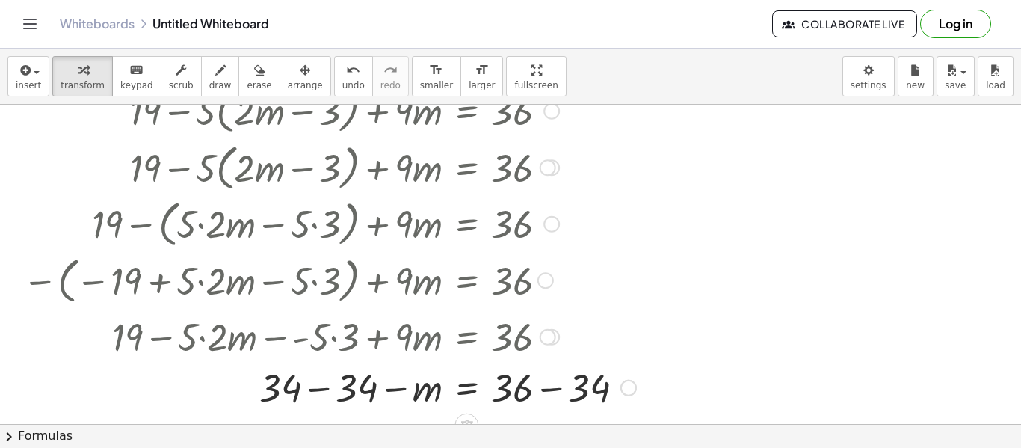
click at [308, 381] on div at bounding box center [329, 386] width 628 height 51
click at [531, 384] on div at bounding box center [329, 386] width 628 height 51
click at [569, 388] on div at bounding box center [329, 386] width 628 height 51
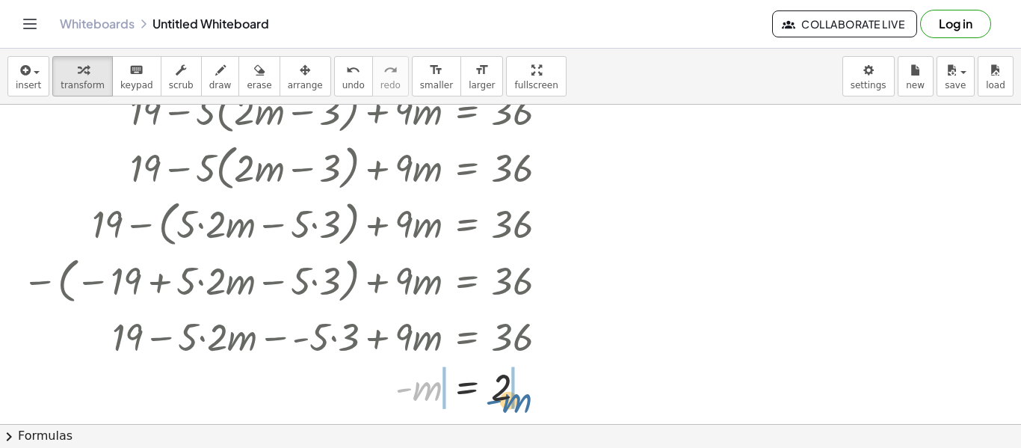
drag, startPoint x: 418, startPoint y: 394, endPoint x: 502, endPoint y: 403, distance: 85.0
click at [502, 403] on div at bounding box center [290, 386] width 551 height 49
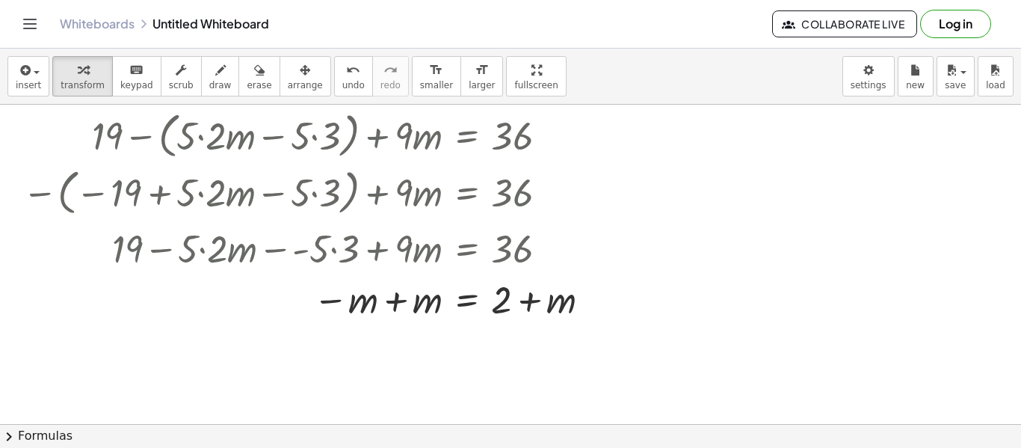
scroll to position [149, 0]
click at [346, 74] on icon "undo" at bounding box center [353, 70] width 14 height 18
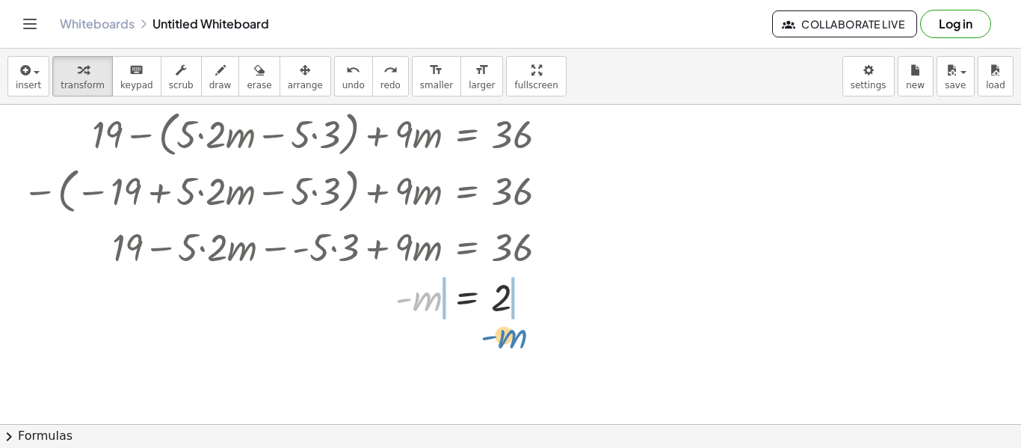
drag, startPoint x: 433, startPoint y: 297, endPoint x: 519, endPoint y: 335, distance: 93.3
click at [519, 335] on div "+ 19 − · 5 · ( + · 2 · m − 3 ) + · 9 · m = 36 − · 5 · ( + · 2 · m − 3 ) + 19 + …" at bounding box center [510, 275] width 1021 height 638
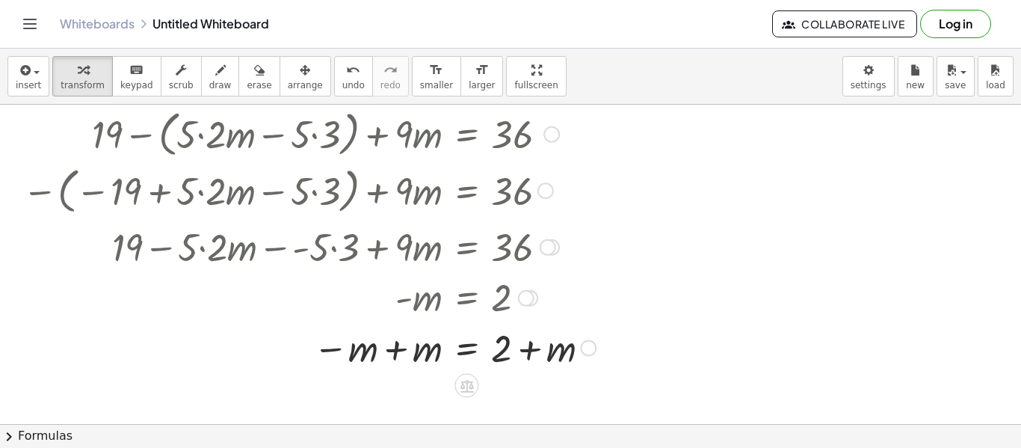
click at [430, 347] on div at bounding box center [309, 346] width 588 height 51
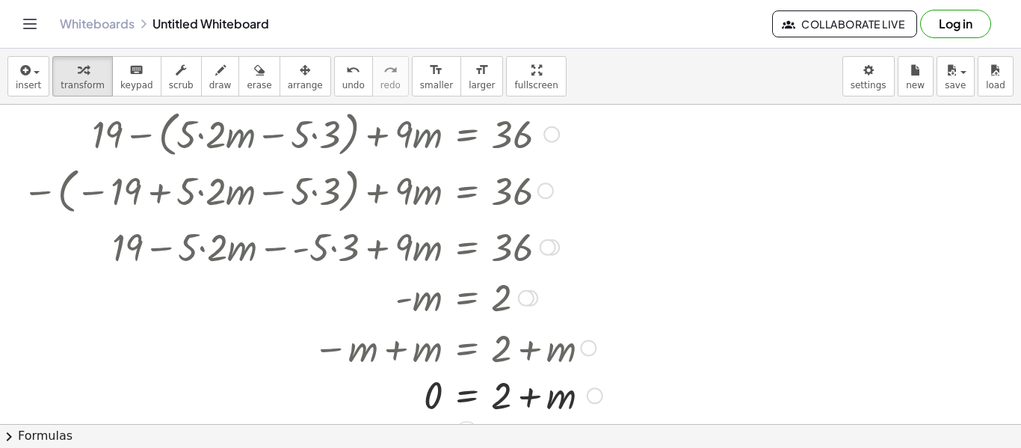
click at [519, 348] on div at bounding box center [312, 346] width 595 height 51
click at [530, 387] on div at bounding box center [312, 397] width 595 height 51
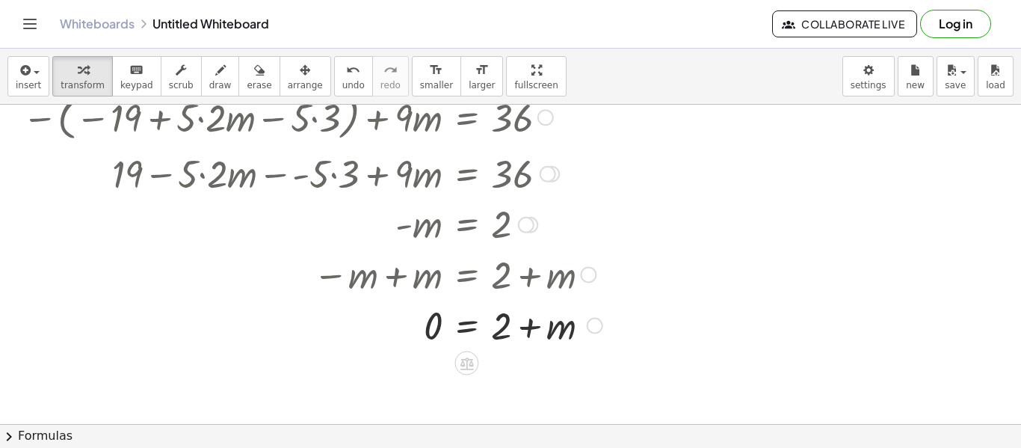
scroll to position [224, 0]
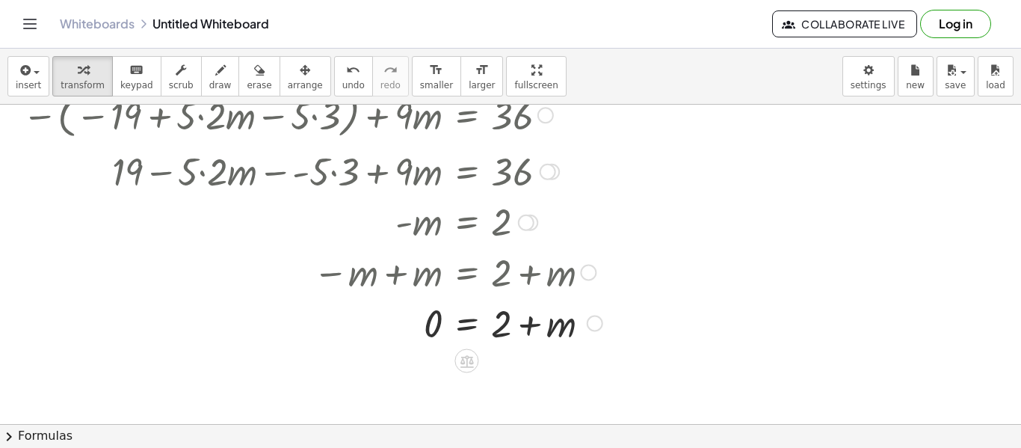
click at [554, 327] on div at bounding box center [312, 322] width 595 height 51
click at [342, 81] on span "undo" at bounding box center [353, 85] width 22 height 10
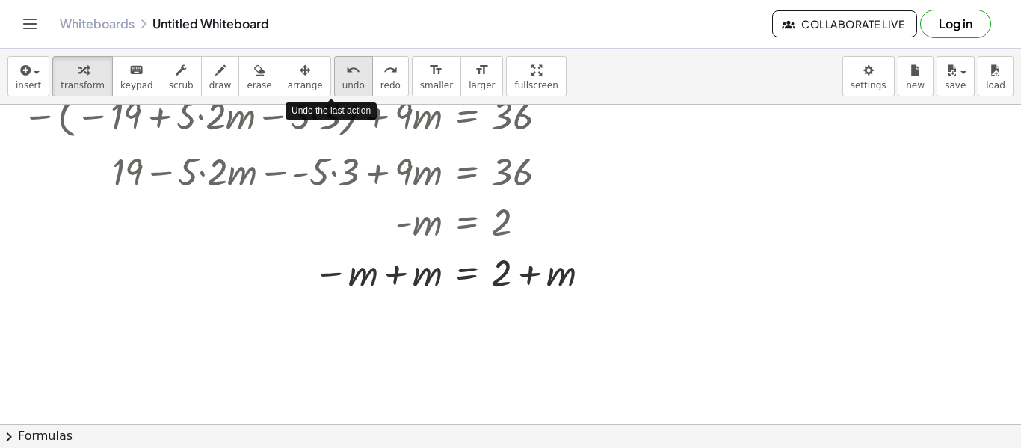
click at [342, 81] on span "undo" at bounding box center [353, 85] width 22 height 10
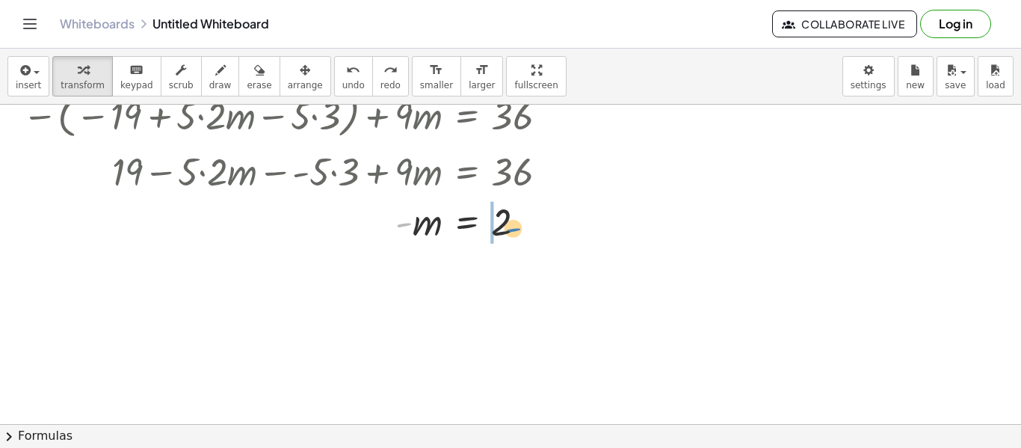
drag, startPoint x: 406, startPoint y: 225, endPoint x: 515, endPoint y: 231, distance: 109.2
click at [515, 231] on div at bounding box center [290, 221] width 551 height 49
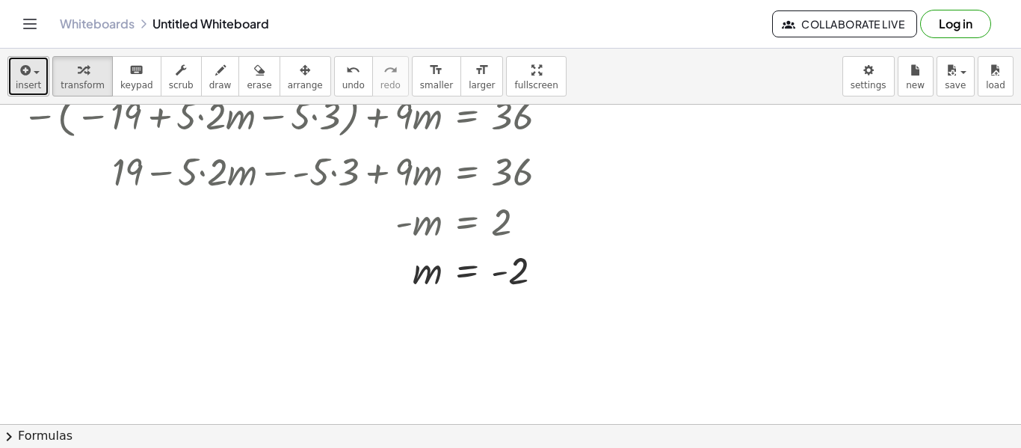
click at [27, 69] on icon "button" at bounding box center [23, 70] width 13 height 18
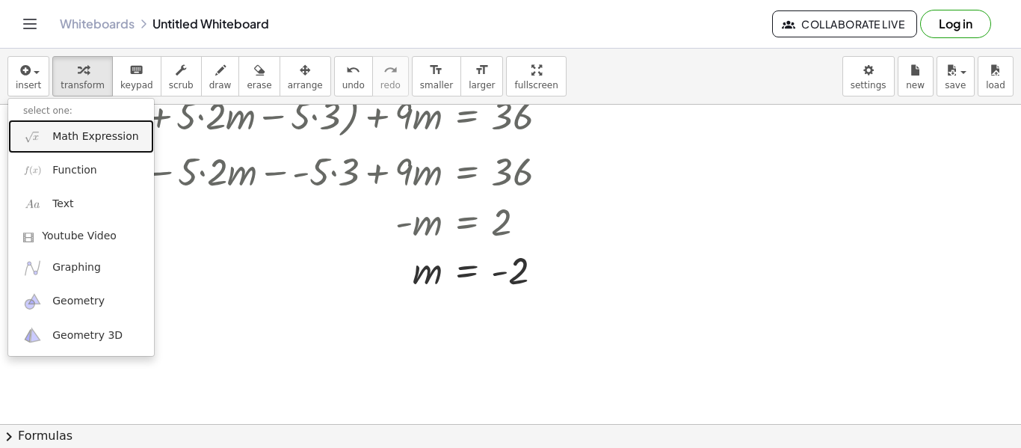
click at [102, 140] on span "Math Expression" at bounding box center [95, 136] width 86 height 15
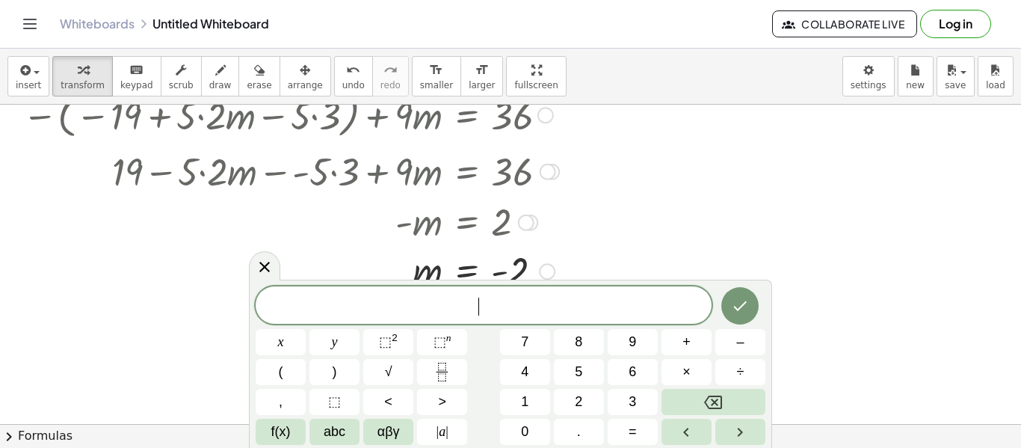
scroll to position [4, 0]
click at [298, 370] on button "(" at bounding box center [281, 372] width 50 height 26
click at [688, 348] on span "+" at bounding box center [686, 342] width 8 height 20
click at [351, 371] on button ")" at bounding box center [334, 372] width 50 height 26
click at [733, 309] on icon "Done" at bounding box center [740, 304] width 18 height 18
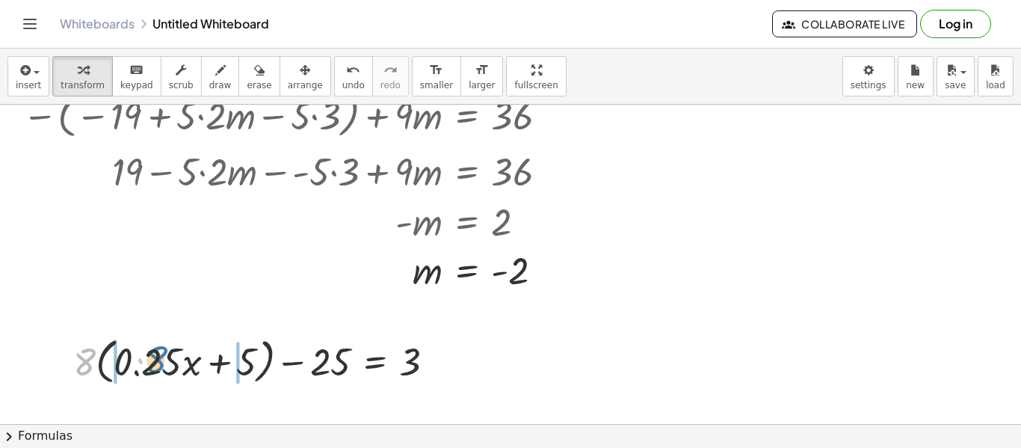
drag, startPoint x: 92, startPoint y: 365, endPoint x: 164, endPoint y: 365, distance: 71.7
click at [164, 365] on div at bounding box center [260, 360] width 388 height 57
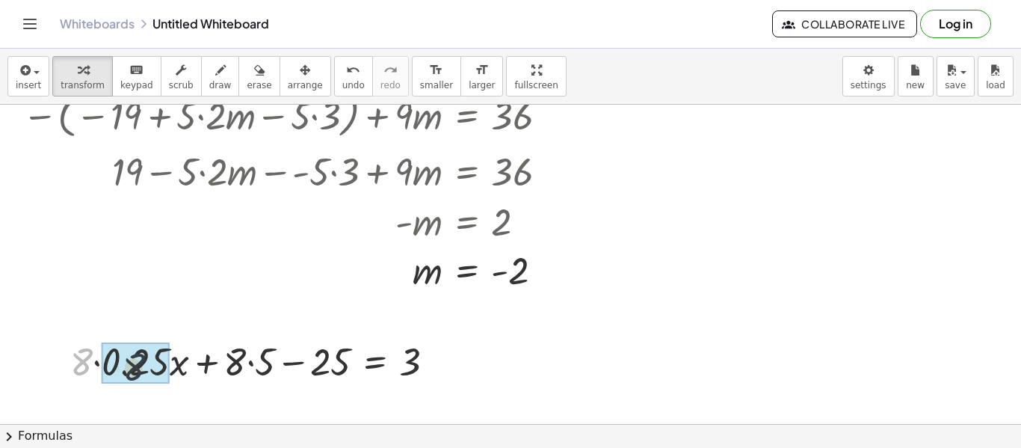
drag, startPoint x: 82, startPoint y: 359, endPoint x: 108, endPoint y: 361, distance: 25.4
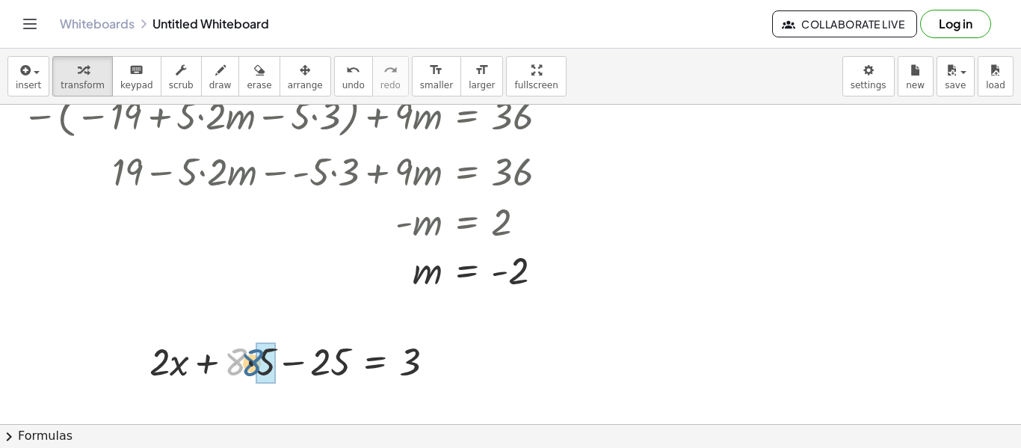
drag, startPoint x: 240, startPoint y: 362, endPoint x: 259, endPoint y: 362, distance: 18.7
drag, startPoint x: 315, startPoint y: 366, endPoint x: 238, endPoint y: 362, distance: 77.8
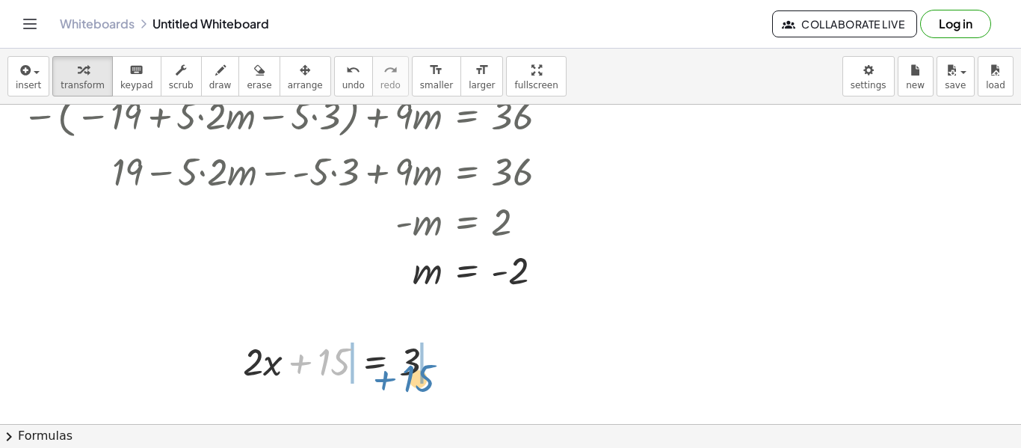
drag, startPoint x: 327, startPoint y: 364, endPoint x: 412, endPoint y: 379, distance: 87.2
click at [412, 379] on div at bounding box center [344, 360] width 218 height 51
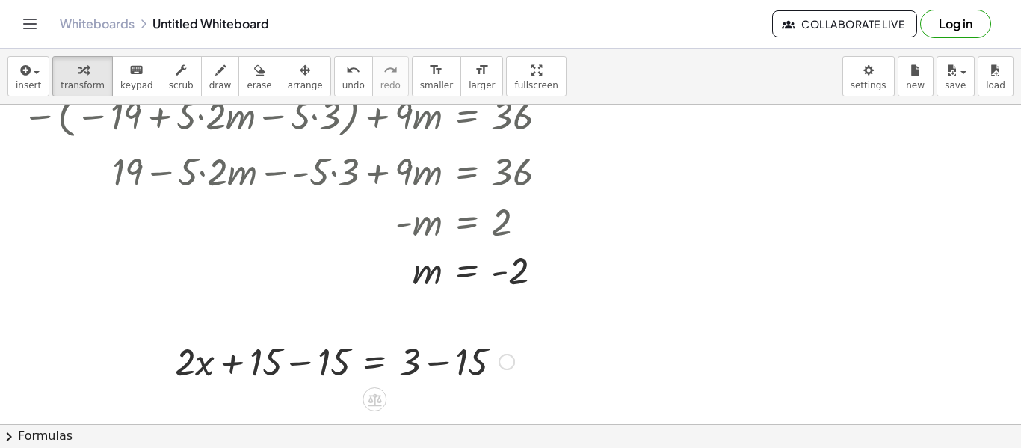
click at [325, 362] on div at bounding box center [344, 360] width 354 height 51
click at [458, 366] on div at bounding box center [412, 360] width 218 height 51
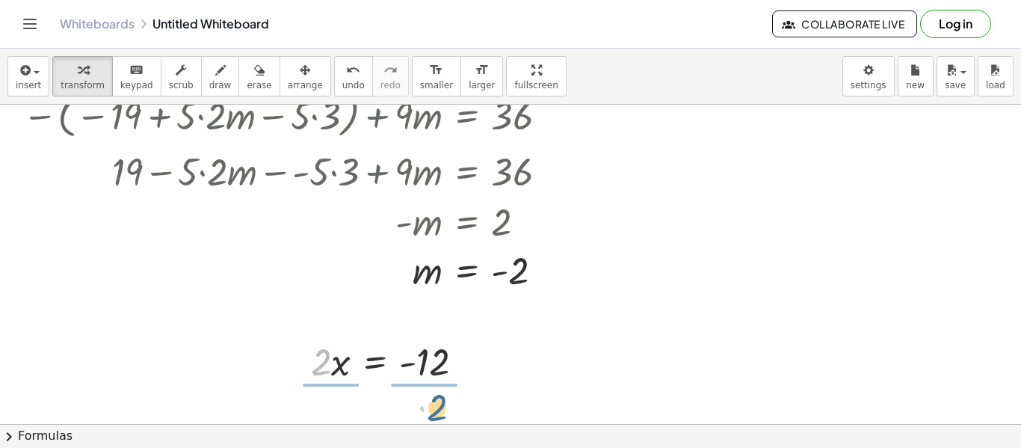
drag, startPoint x: 319, startPoint y: 362, endPoint x: 435, endPoint y: 395, distance: 120.4
click at [433, 380] on div at bounding box center [394, 360] width 186 height 75
click at [341, 364] on div at bounding box center [386, 360] width 170 height 75
click at [334, 85] on button "undo undo" at bounding box center [353, 76] width 39 height 40
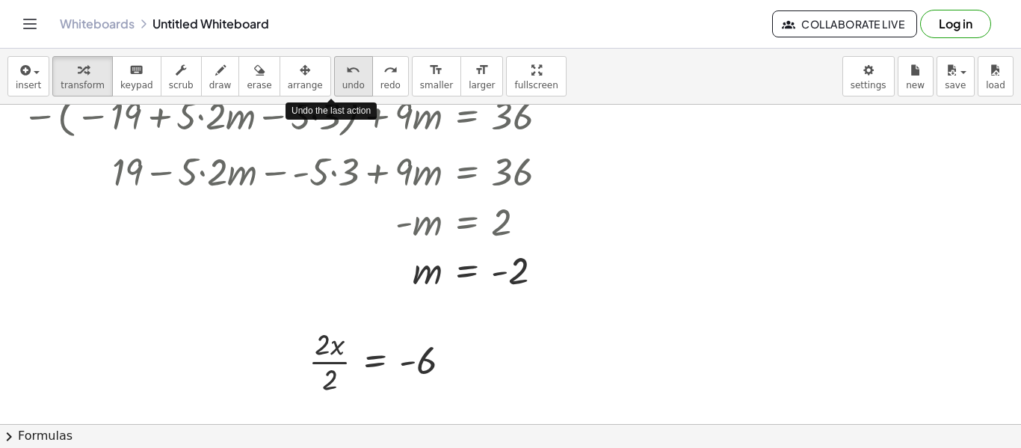
click at [334, 85] on button "undo undo" at bounding box center [353, 76] width 39 height 40
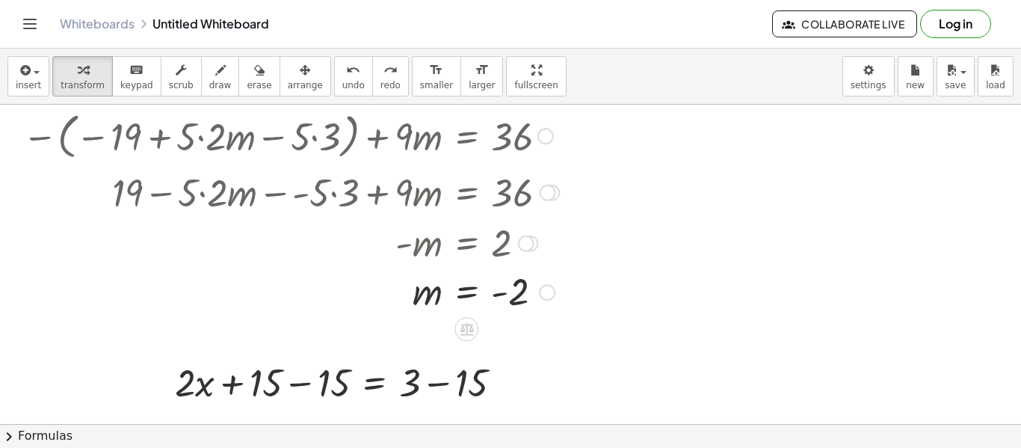
scroll to position [204, 0]
click at [346, 72] on icon "undo" at bounding box center [353, 70] width 14 height 18
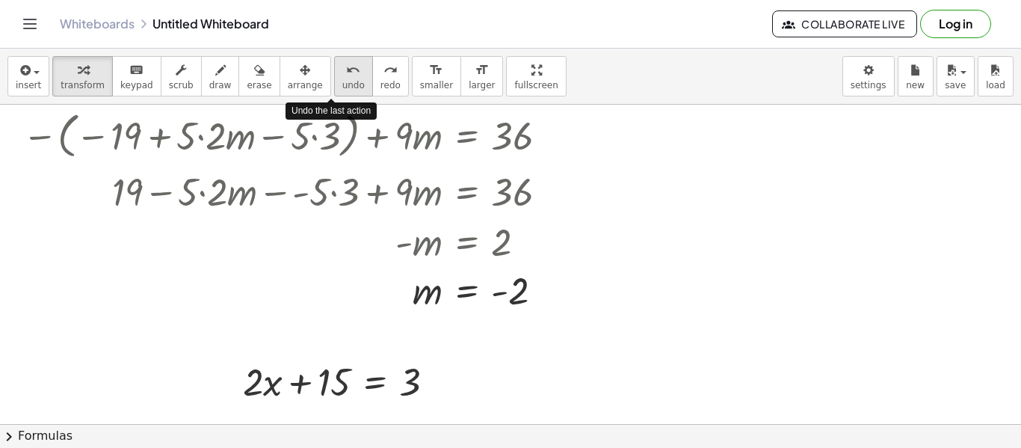
click at [346, 72] on icon "undo" at bounding box center [353, 70] width 14 height 18
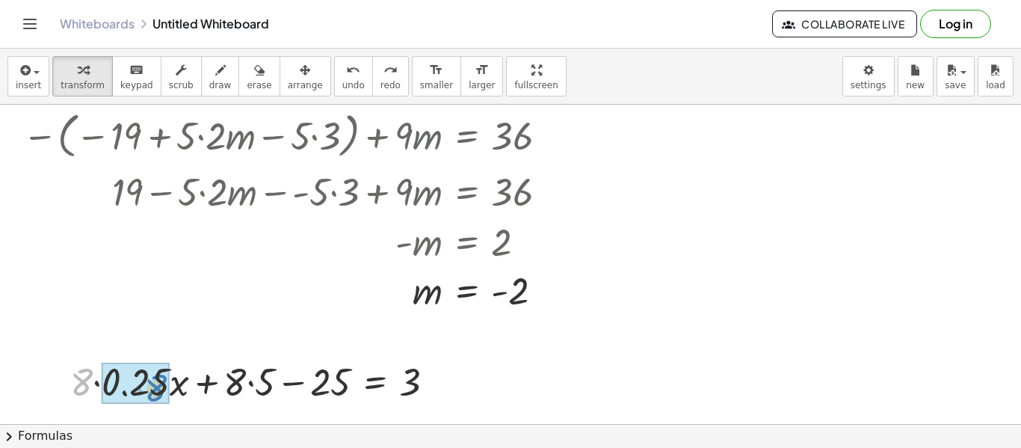
drag, startPoint x: 72, startPoint y: 380, endPoint x: 146, endPoint y: 386, distance: 74.2
drag, startPoint x: 240, startPoint y: 380, endPoint x: 333, endPoint y: 384, distance: 93.5
click at [333, 384] on div at bounding box center [298, 380] width 312 height 51
drag, startPoint x: 333, startPoint y: 384, endPoint x: 321, endPoint y: 385, distance: 12.0
click at [321, 385] on div at bounding box center [298, 380] width 312 height 51
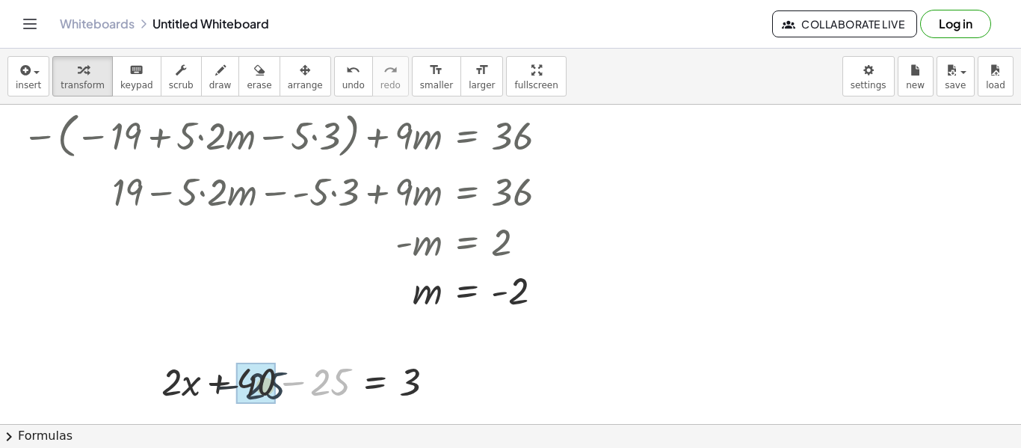
drag, startPoint x: 341, startPoint y: 382, endPoint x: 269, endPoint y: 386, distance: 72.6
click at [262, 393] on div at bounding box center [344, 380] width 218 height 51
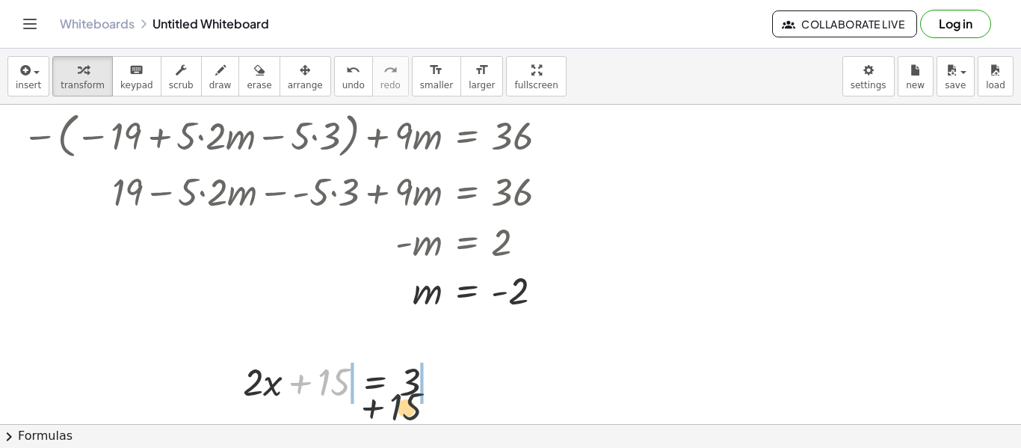
drag, startPoint x: 332, startPoint y: 383, endPoint x: 439, endPoint y: 401, distance: 108.3
click at [439, 401] on div at bounding box center [344, 380] width 218 height 51
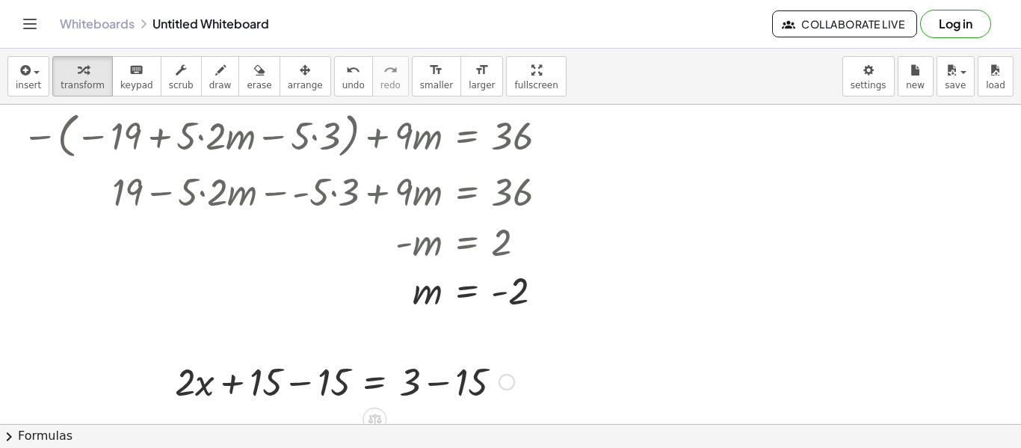
click at [307, 390] on div at bounding box center [344, 380] width 354 height 51
click at [477, 366] on div at bounding box center [412, 380] width 218 height 51
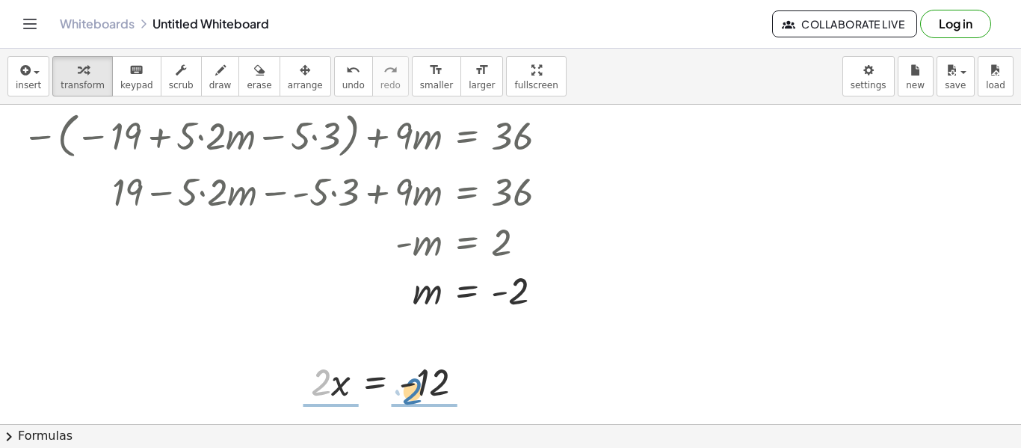
drag, startPoint x: 330, startPoint y: 380, endPoint x: 430, endPoint y: 389, distance: 99.7
click at [430, 389] on div at bounding box center [393, 380] width 180 height 51
click at [430, 389] on div at bounding box center [394, 380] width 186 height 75
click at [336, 396] on div at bounding box center [386, 380] width 170 height 75
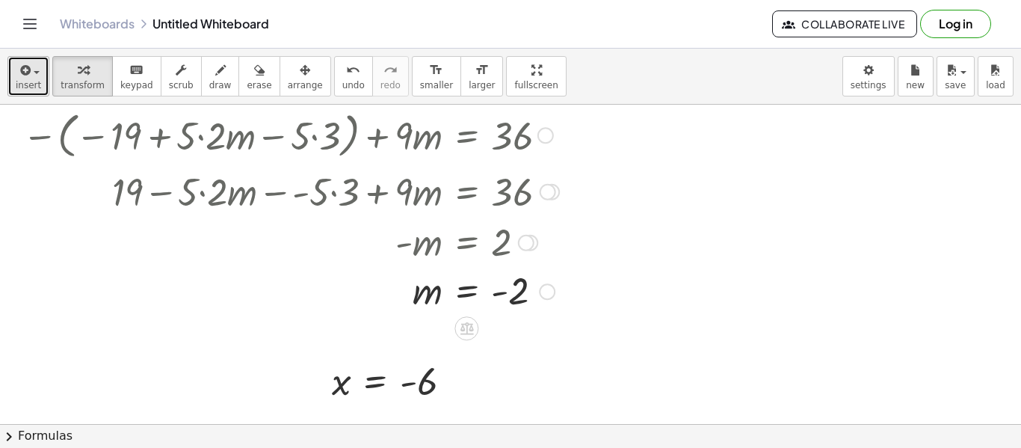
click at [35, 80] on span "insert" at bounding box center [28, 85] width 25 height 10
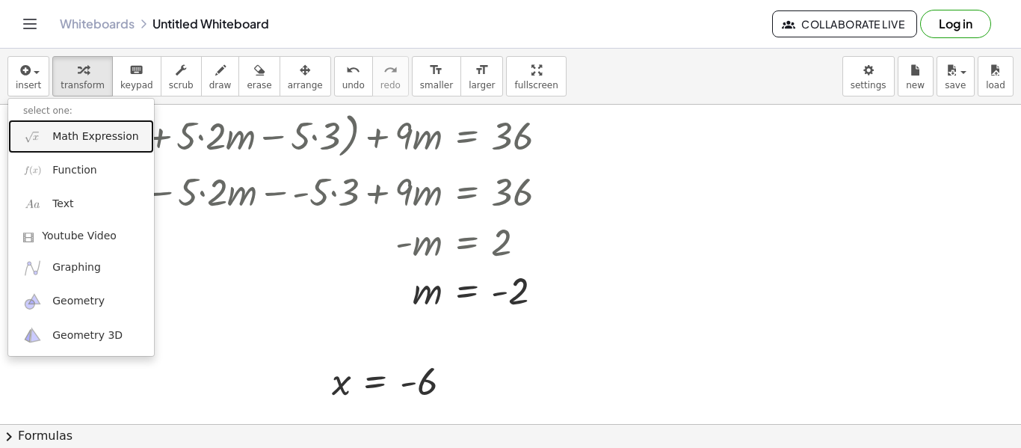
click at [77, 134] on span "Math Expression" at bounding box center [95, 136] width 86 height 15
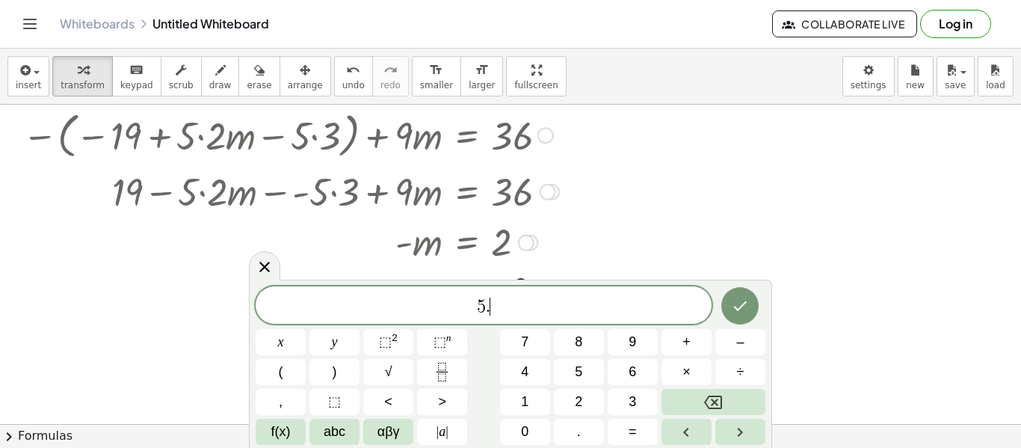
scroll to position [6, 0]
click at [269, 376] on button "(" at bounding box center [281, 372] width 50 height 26
click at [744, 297] on icon "Done" at bounding box center [740, 304] width 18 height 18
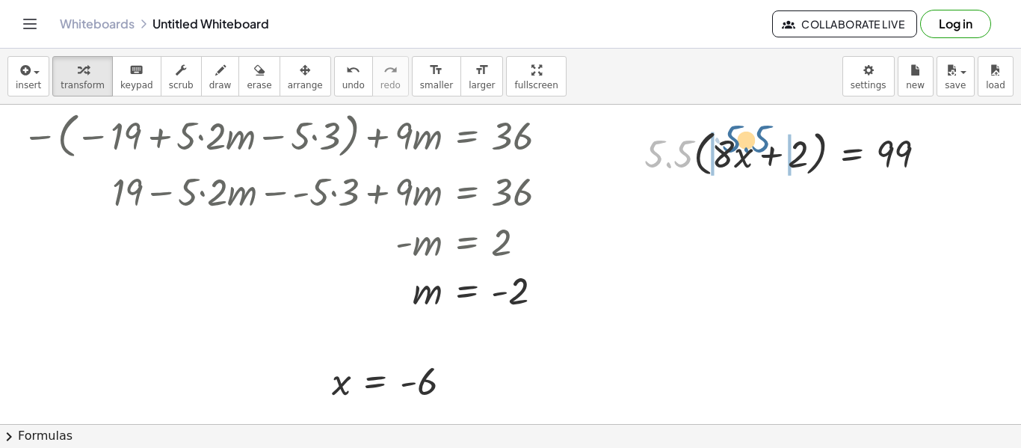
drag, startPoint x: 670, startPoint y: 156, endPoint x: 743, endPoint y: 153, distance: 72.5
click at [743, 153] on div at bounding box center [791, 152] width 309 height 57
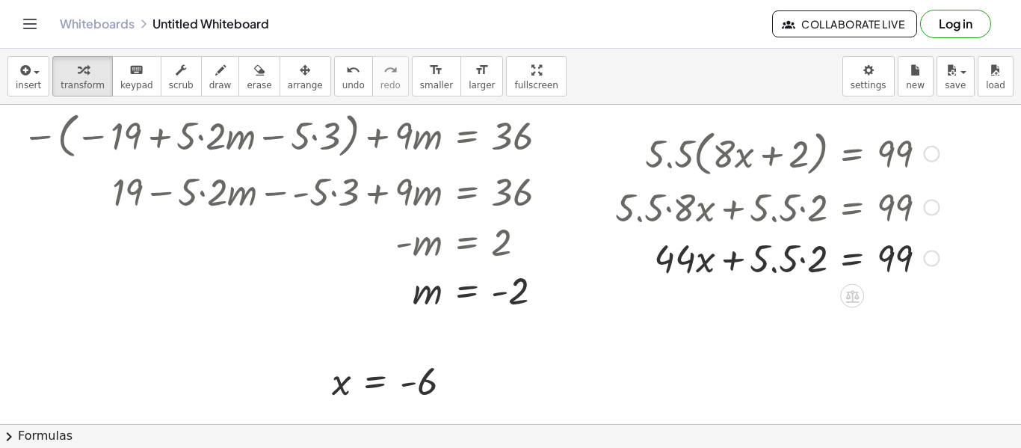
click at [783, 247] on div at bounding box center [776, 257] width 338 height 51
drag, startPoint x: 823, startPoint y: 256, endPoint x: 798, endPoint y: 257, distance: 25.4
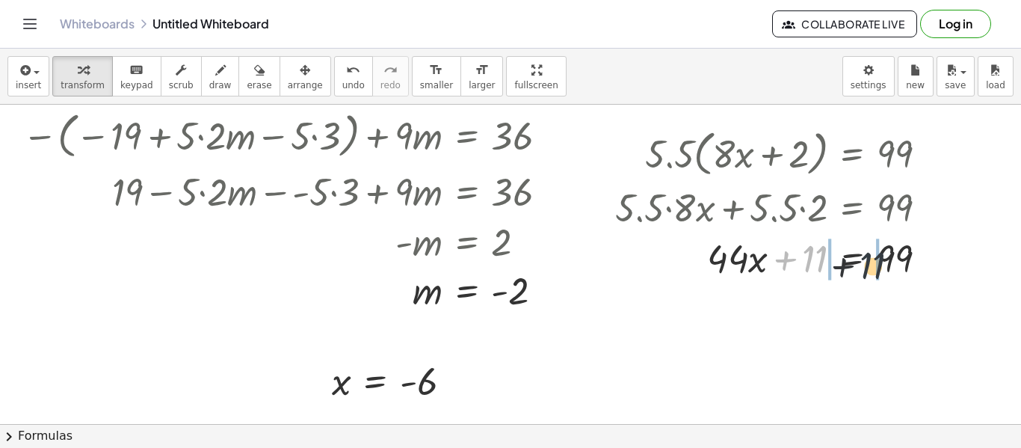
drag, startPoint x: 806, startPoint y: 262, endPoint x: 877, endPoint y: 269, distance: 71.3
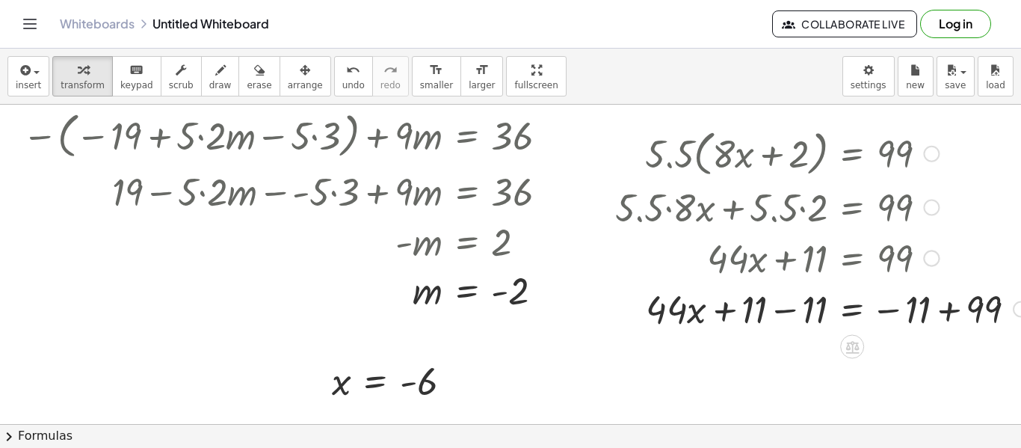
click at [938, 317] on div at bounding box center [821, 307] width 428 height 51
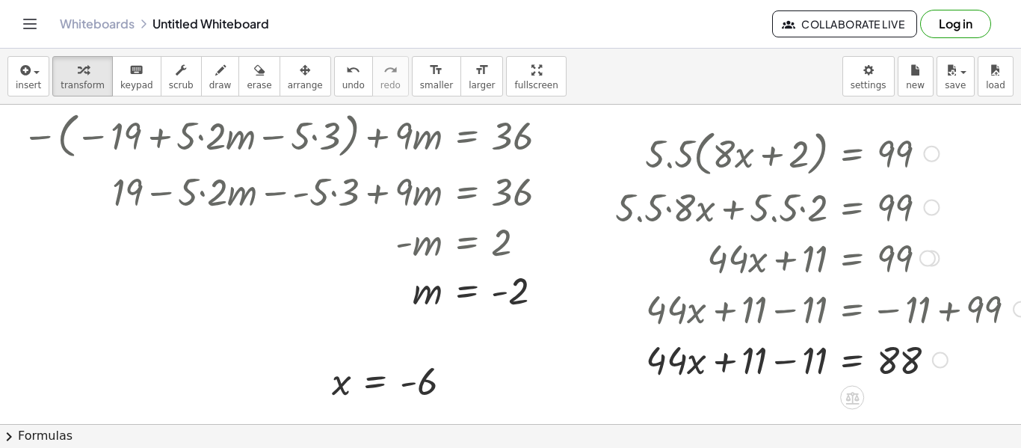
click at [769, 357] on div at bounding box center [821, 358] width 428 height 51
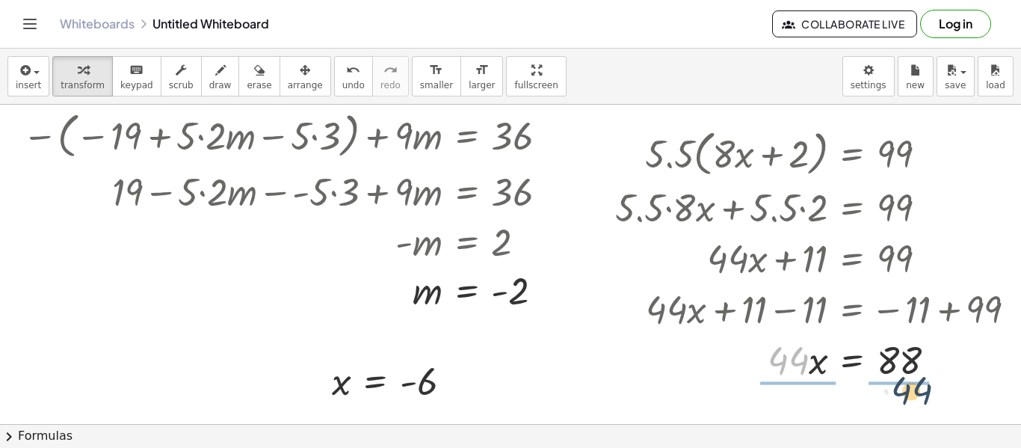
drag, startPoint x: 805, startPoint y: 363, endPoint x: 934, endPoint y: 380, distance: 130.4
click at [934, 380] on div at bounding box center [821, 358] width 428 height 51
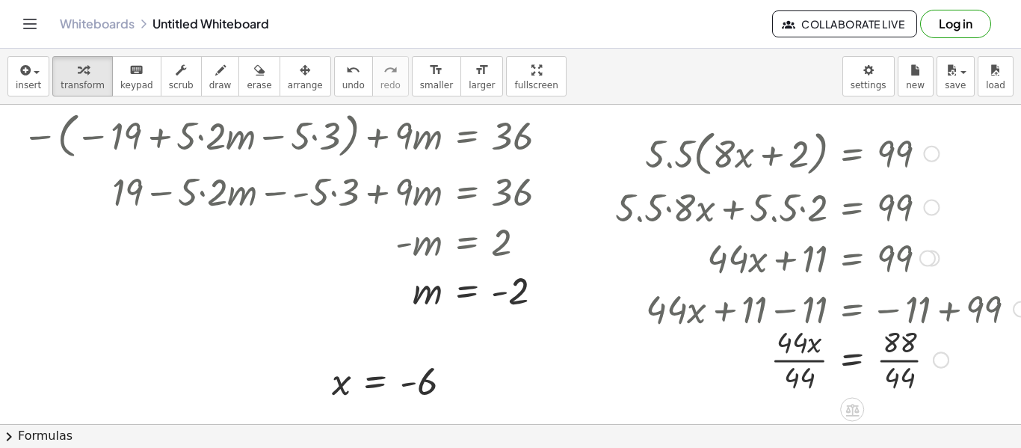
click at [899, 372] on div at bounding box center [821, 358] width 428 height 75
click at [802, 363] on div at bounding box center [821, 358] width 428 height 75
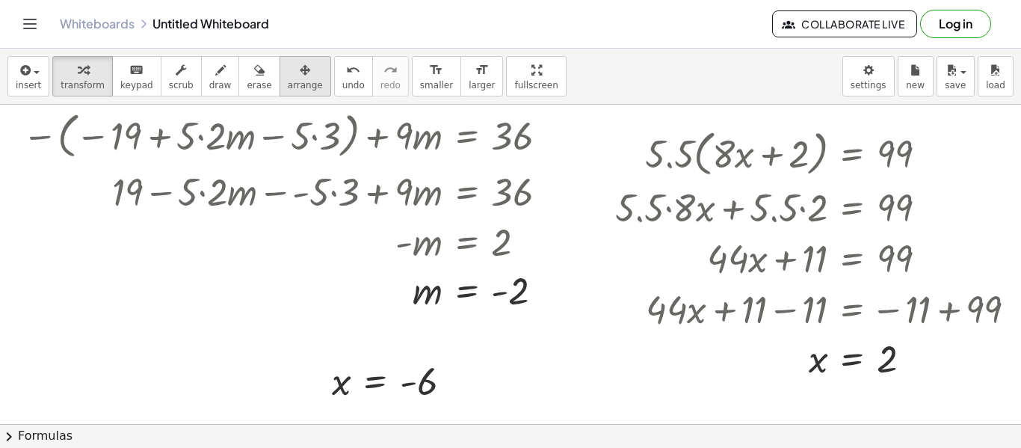
click at [306, 77] on button "arrange" at bounding box center [305, 76] width 52 height 40
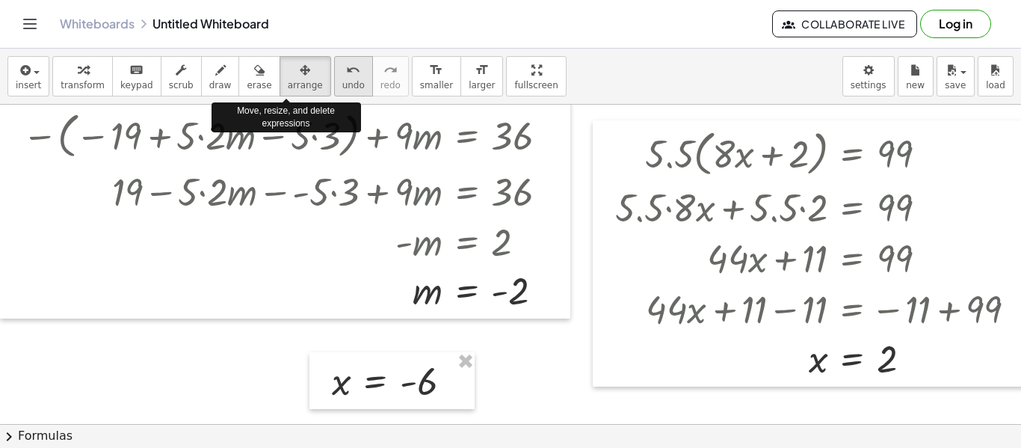
click at [342, 76] on div "undo" at bounding box center [353, 70] width 22 height 18
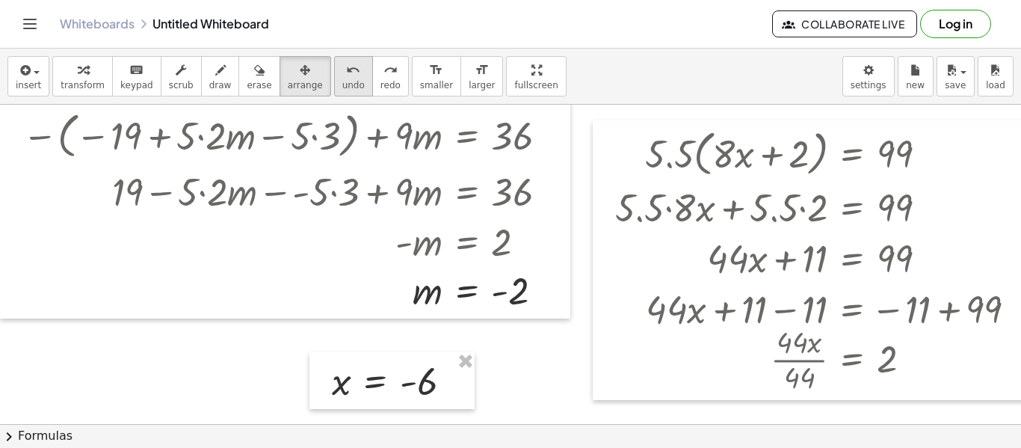
click at [342, 76] on div "undo" at bounding box center [353, 70] width 22 height 18
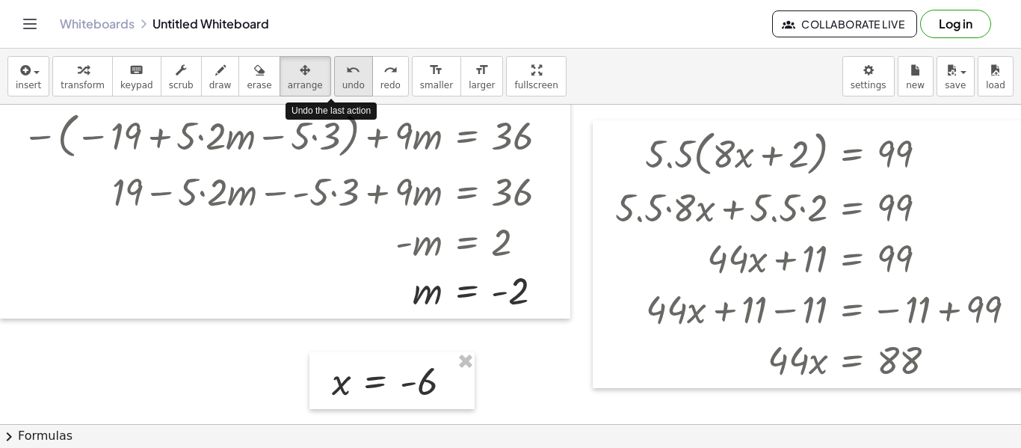
click at [342, 76] on div "undo" at bounding box center [353, 70] width 22 height 18
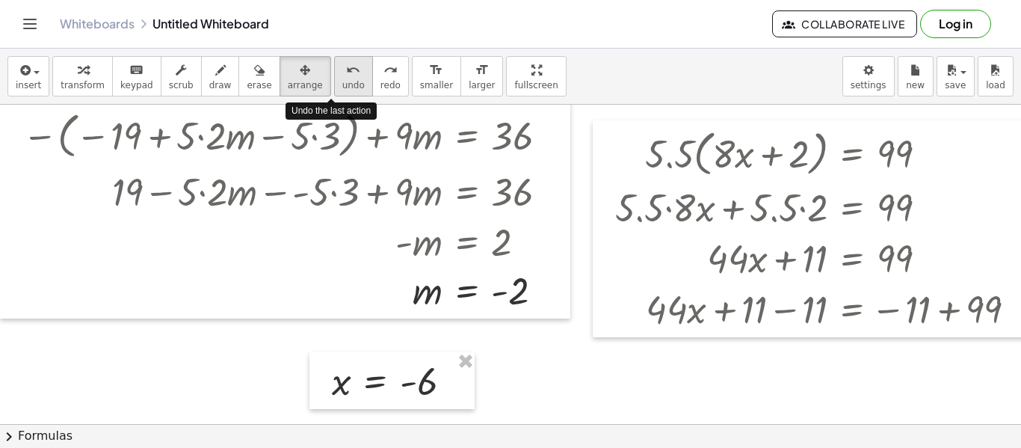
click at [342, 76] on div "undo" at bounding box center [353, 70] width 22 height 18
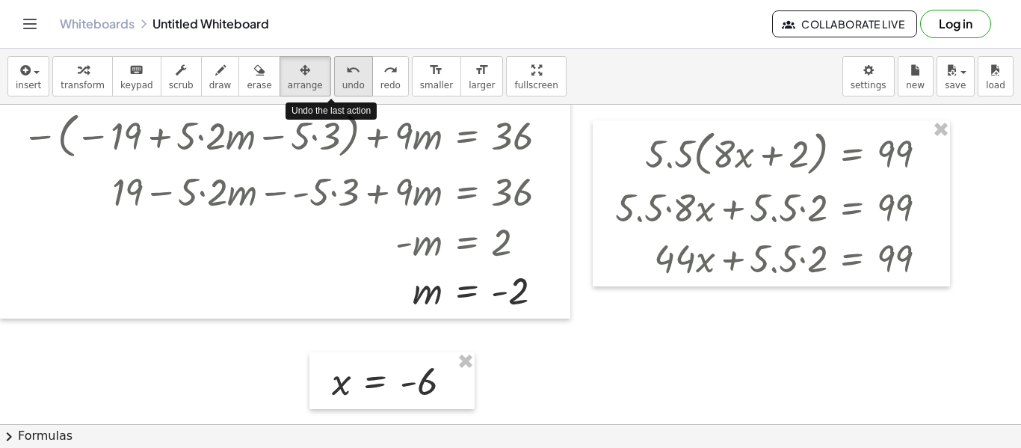
click at [342, 76] on div "undo" at bounding box center [353, 70] width 22 height 18
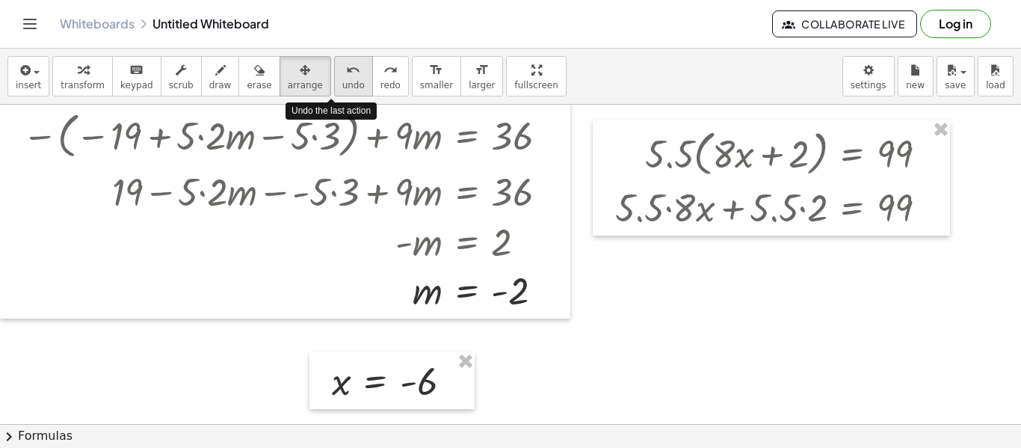
click at [342, 76] on div "undo" at bounding box center [353, 70] width 22 height 18
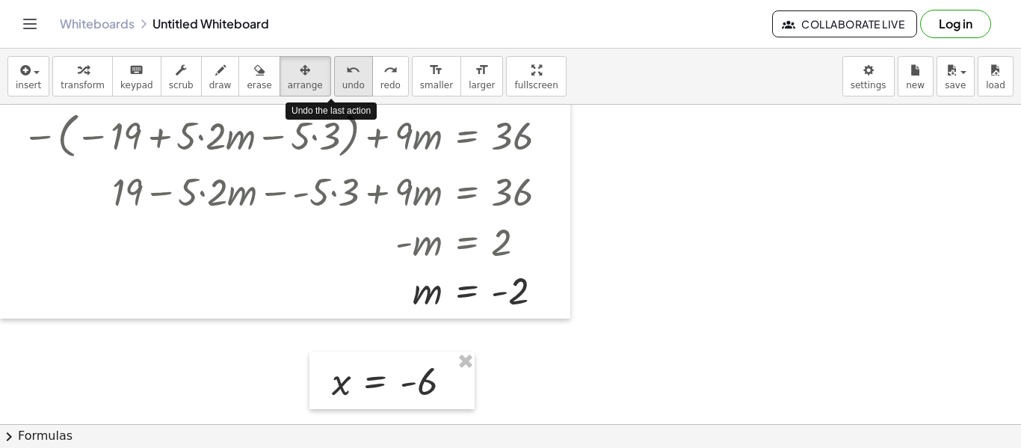
click at [342, 76] on div "undo" at bounding box center [353, 70] width 22 height 18
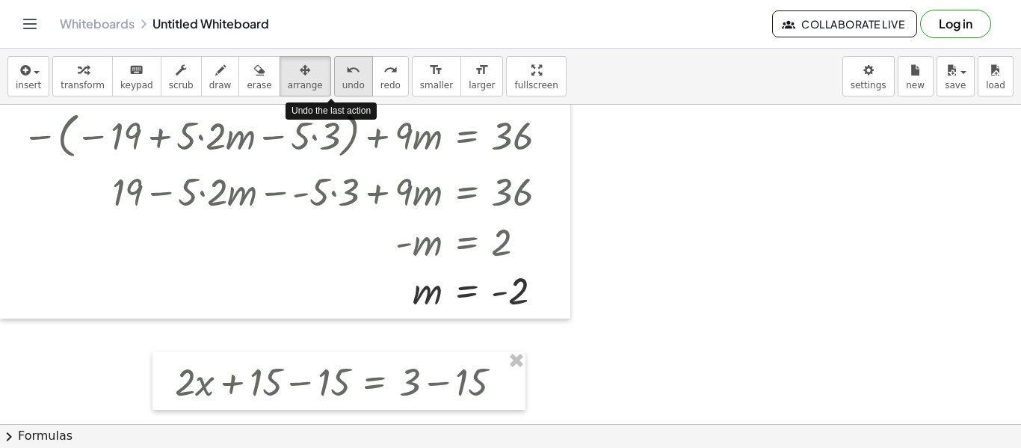
click at [342, 76] on div "undo" at bounding box center [353, 70] width 22 height 18
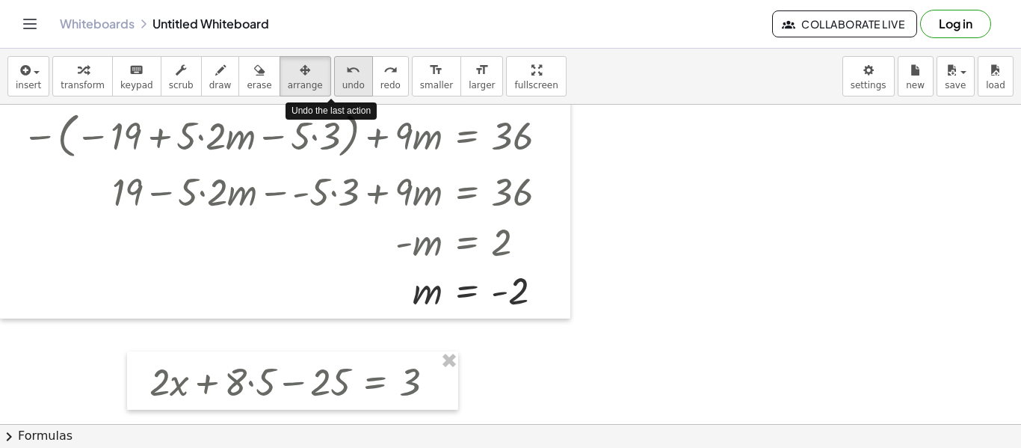
click at [342, 76] on div "undo" at bounding box center [353, 70] width 22 height 18
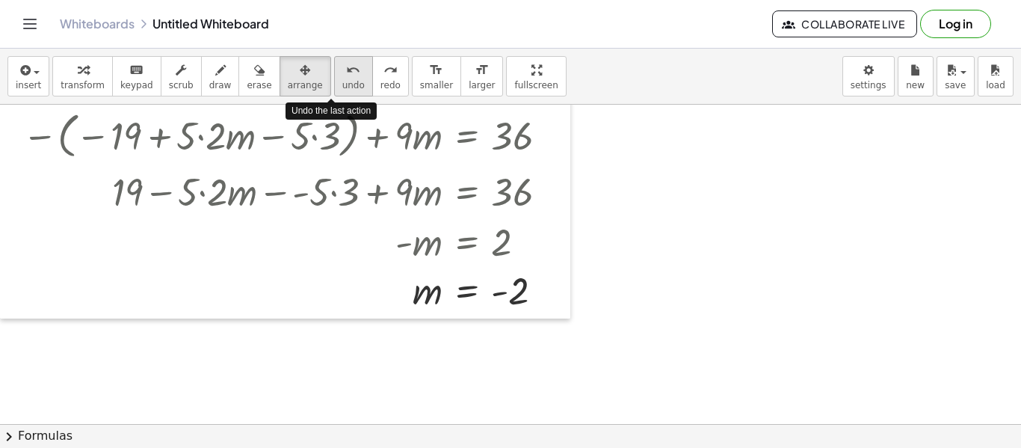
click at [342, 76] on div "undo" at bounding box center [353, 70] width 22 height 18
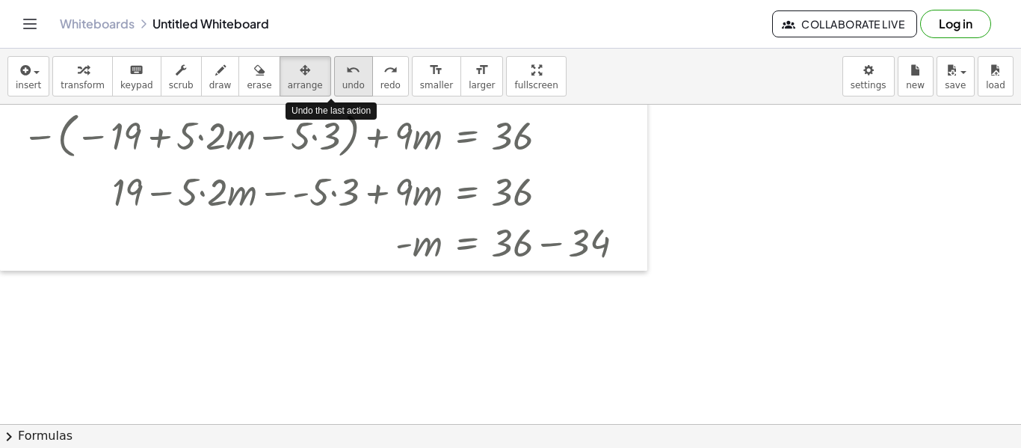
click at [342, 76] on div "undo" at bounding box center [353, 70] width 22 height 18
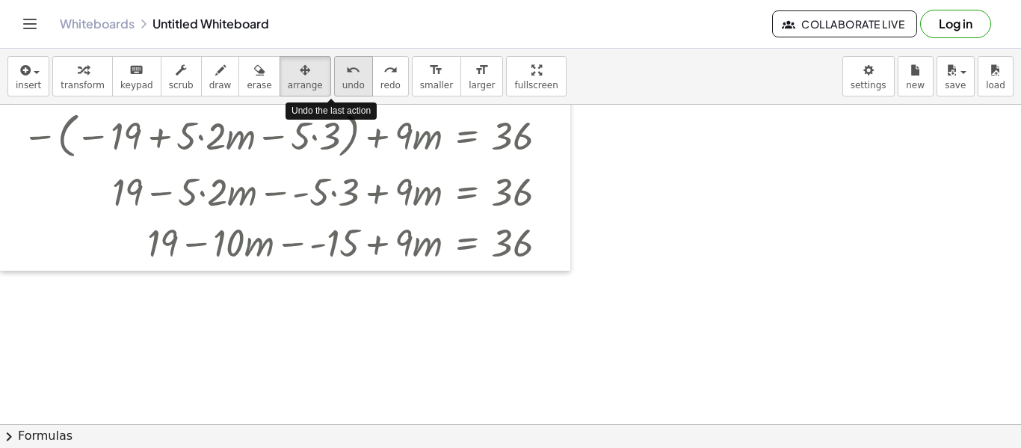
click at [342, 76] on div "undo" at bounding box center [353, 70] width 22 height 18
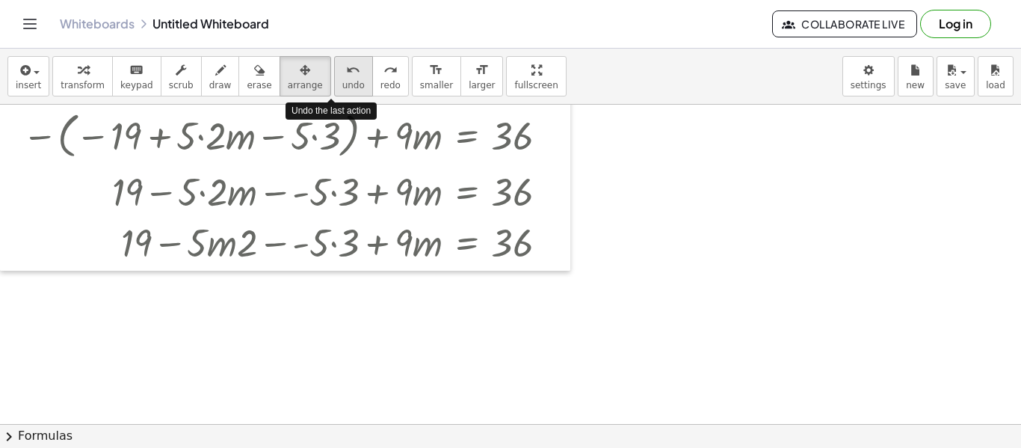
click at [342, 76] on div "undo" at bounding box center [353, 70] width 22 height 18
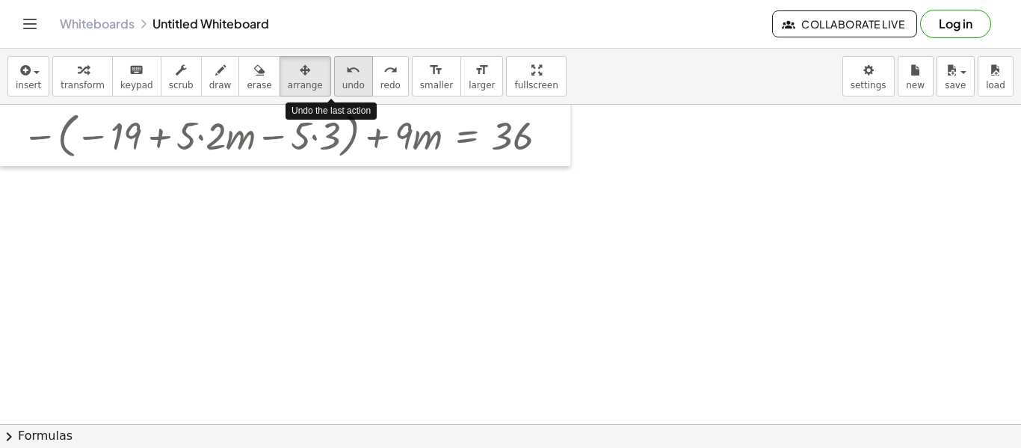
click at [342, 76] on div "undo" at bounding box center [353, 70] width 22 height 18
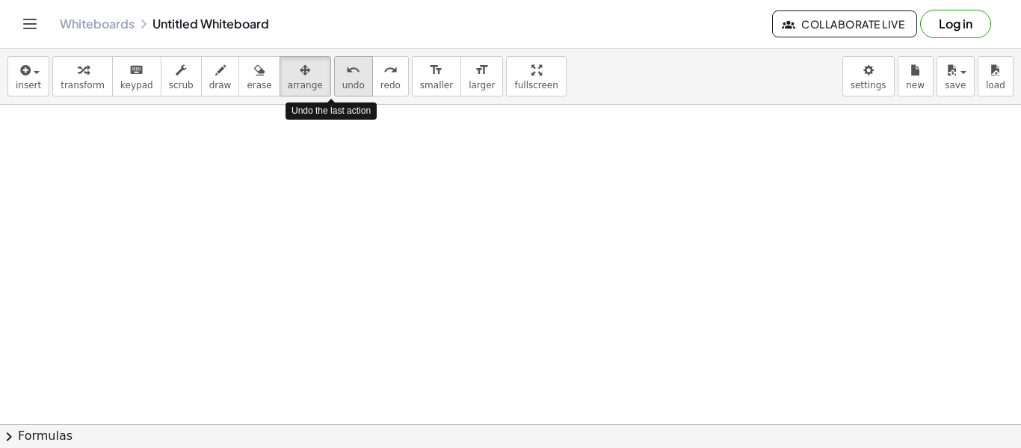
click at [342, 76] on div "undo" at bounding box center [353, 70] width 22 height 18
